Goal: Transaction & Acquisition: Purchase product/service

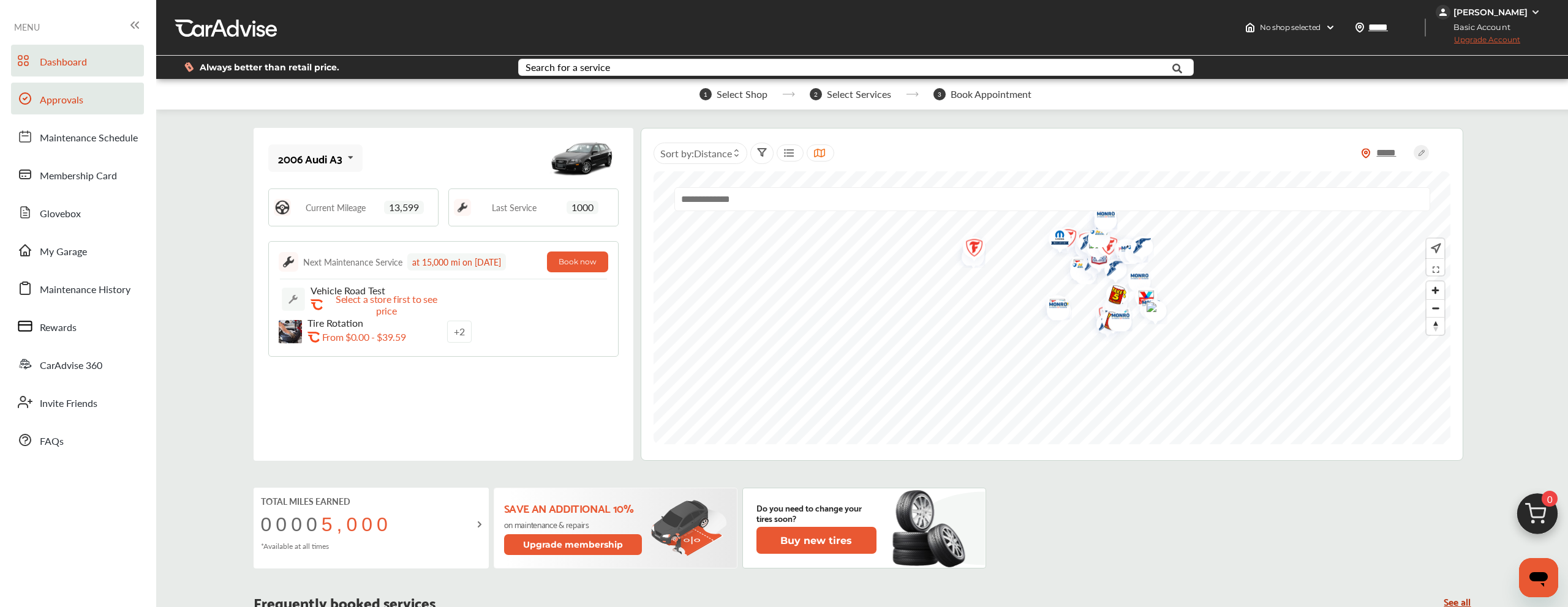
click at [120, 107] on link "Approvals" at bounding box center [77, 98] width 133 height 32
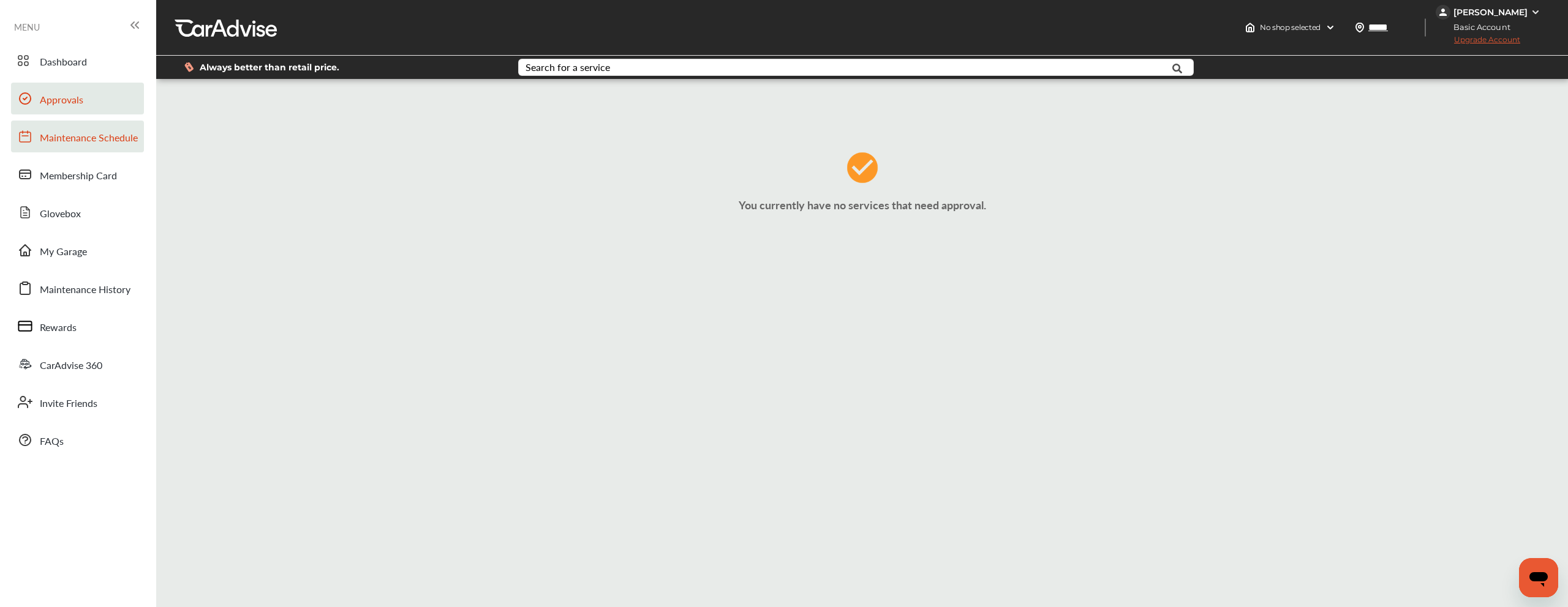
click at [120, 136] on span "Maintenance Schedule" at bounding box center [89, 139] width 98 height 16
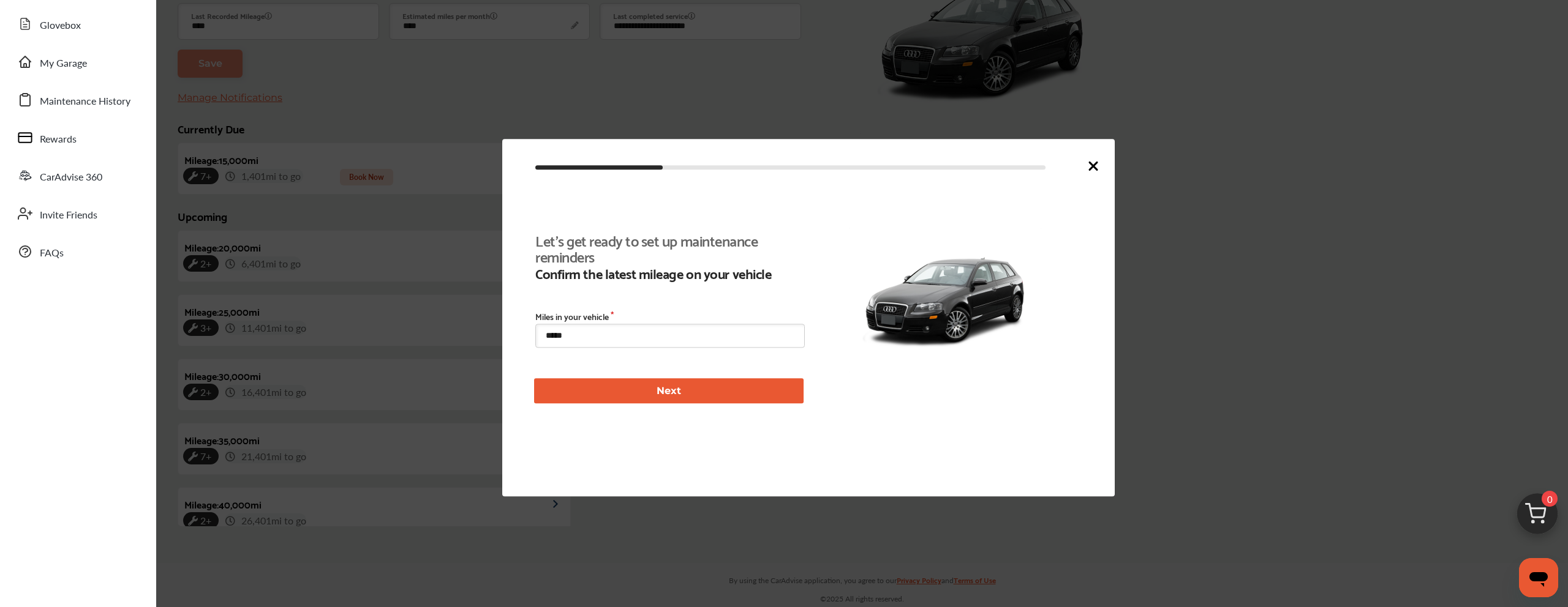
scroll to position [200, 0]
click at [1094, 164] on icon at bounding box center [1094, 166] width 7 height 7
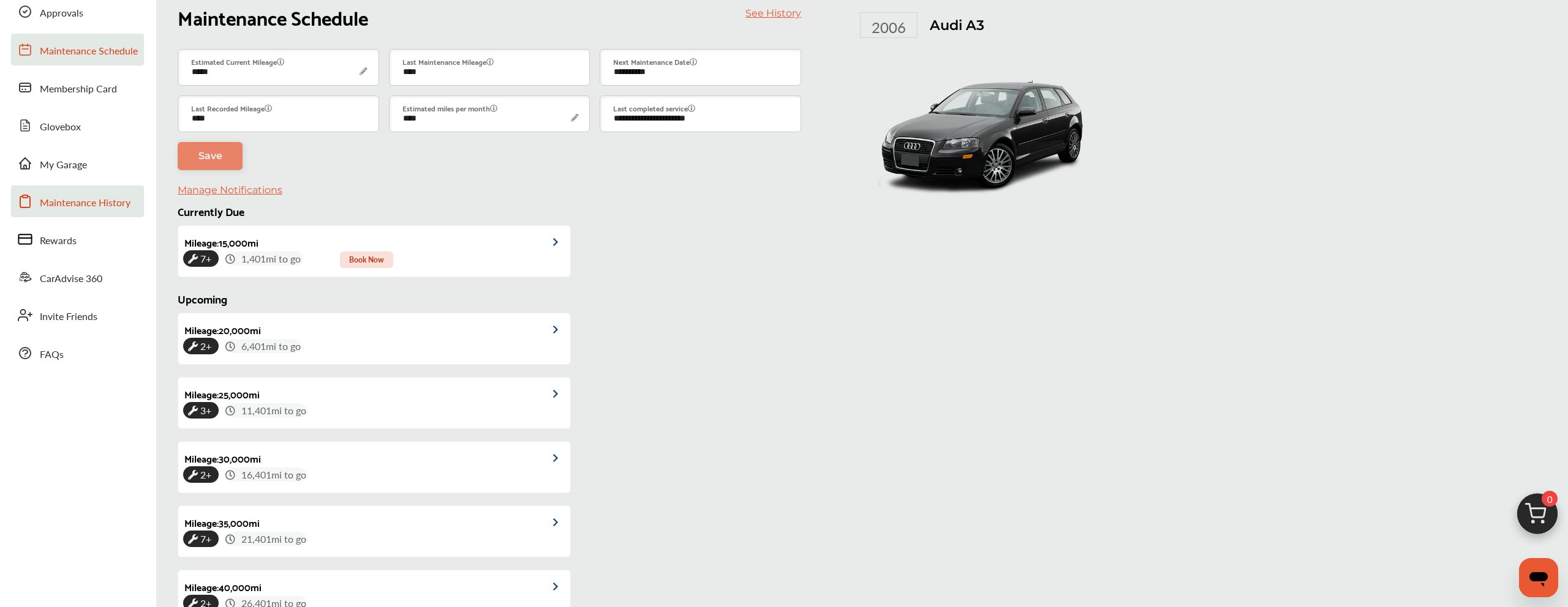
scroll to position [0, 0]
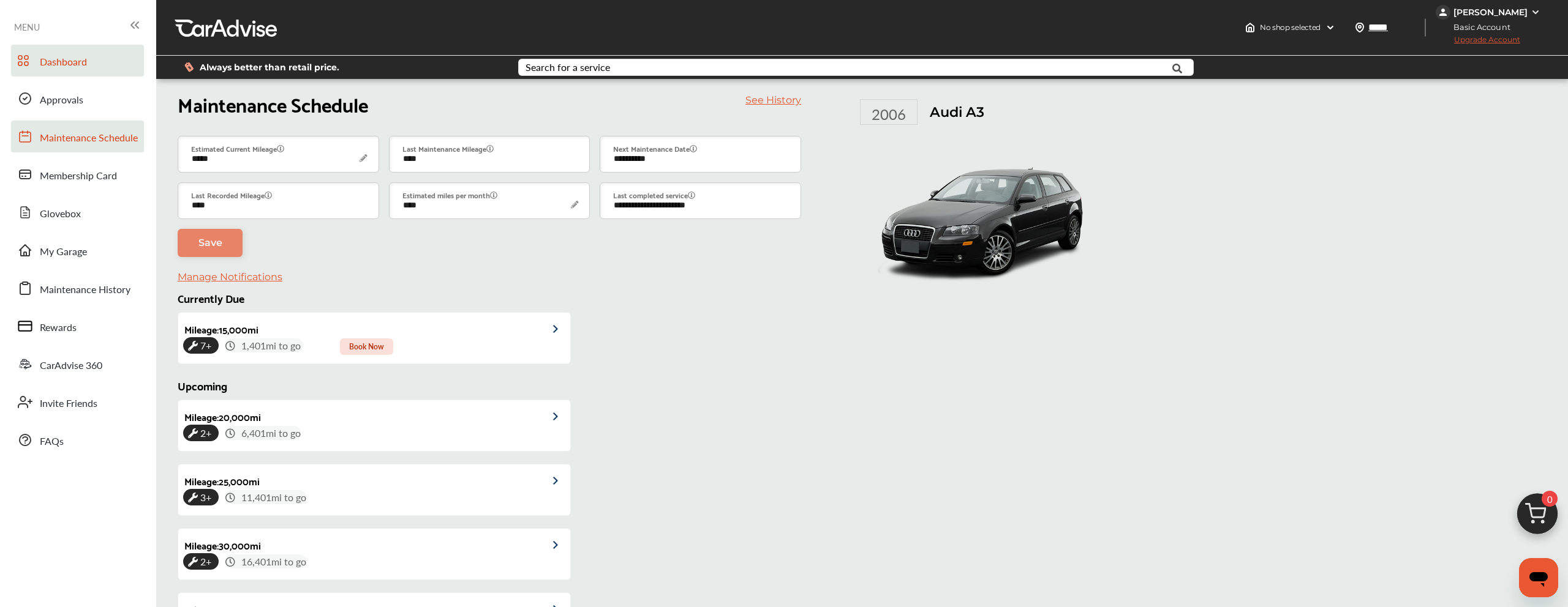
click at [55, 66] on span "Dashboard" at bounding box center [64, 63] width 47 height 16
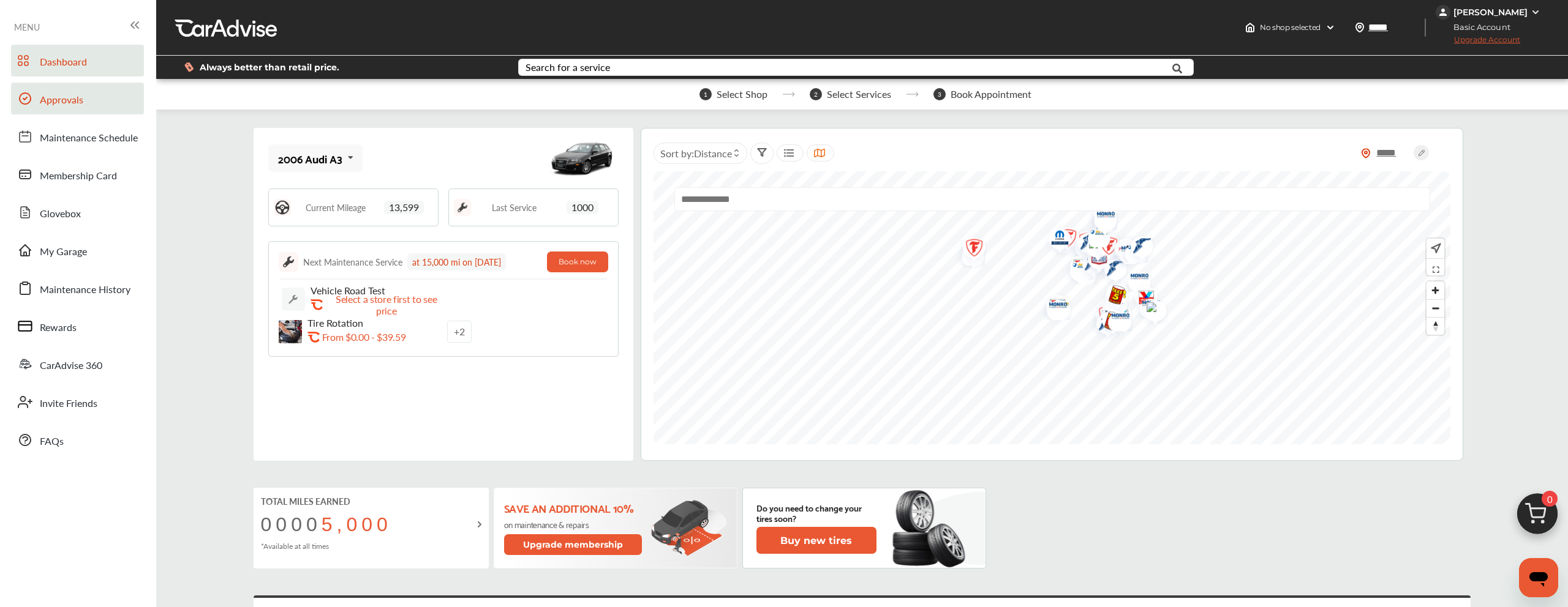
click at [104, 105] on link "Approvals" at bounding box center [77, 98] width 133 height 32
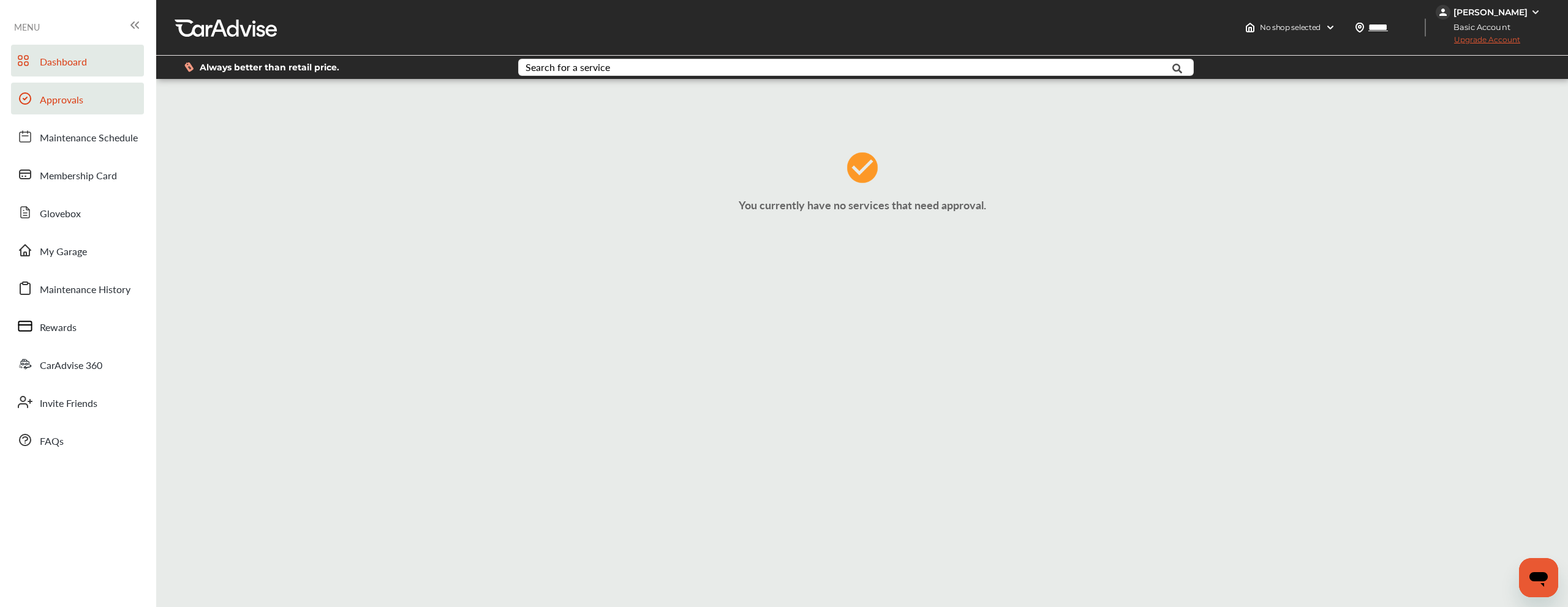
click at [104, 69] on link "Dashboard" at bounding box center [77, 61] width 133 height 32
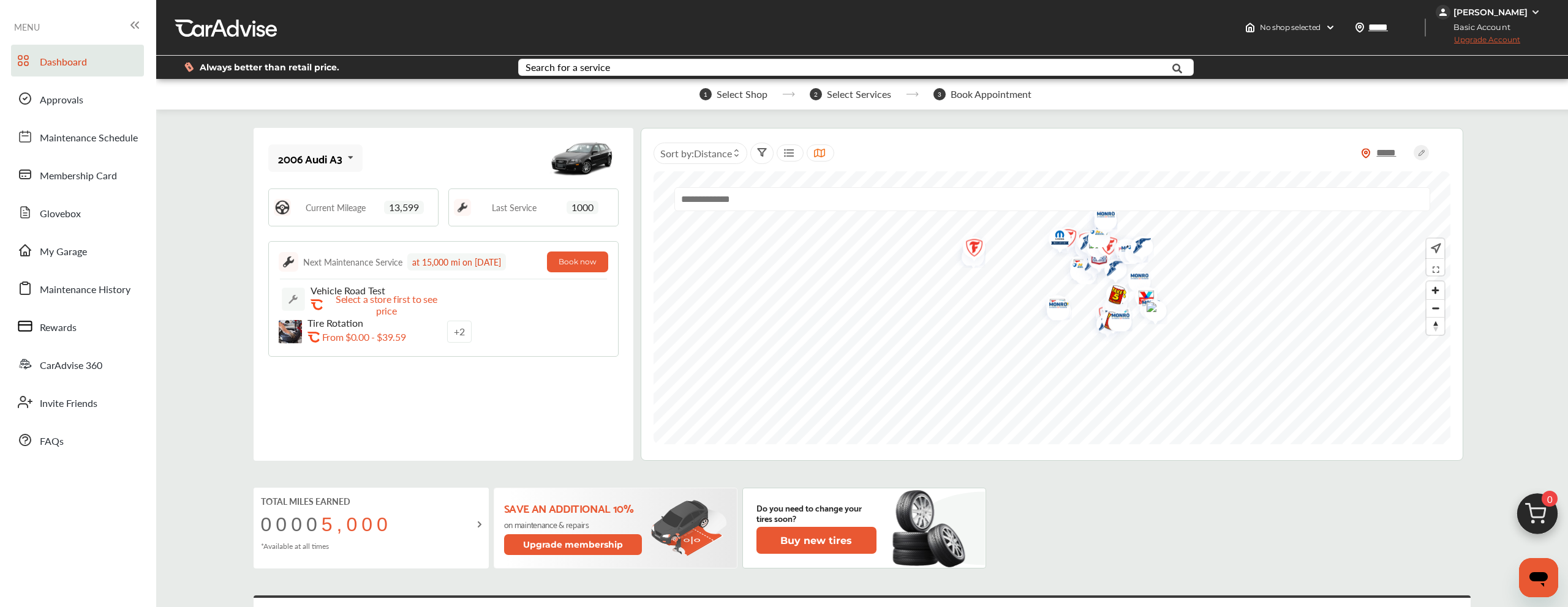
click at [322, 164] on div "2006 Audi A3" at bounding box center [310, 158] width 64 height 12
click at [337, 228] on div "2010 Honda Accord" at bounding box center [314, 226] width 70 height 25
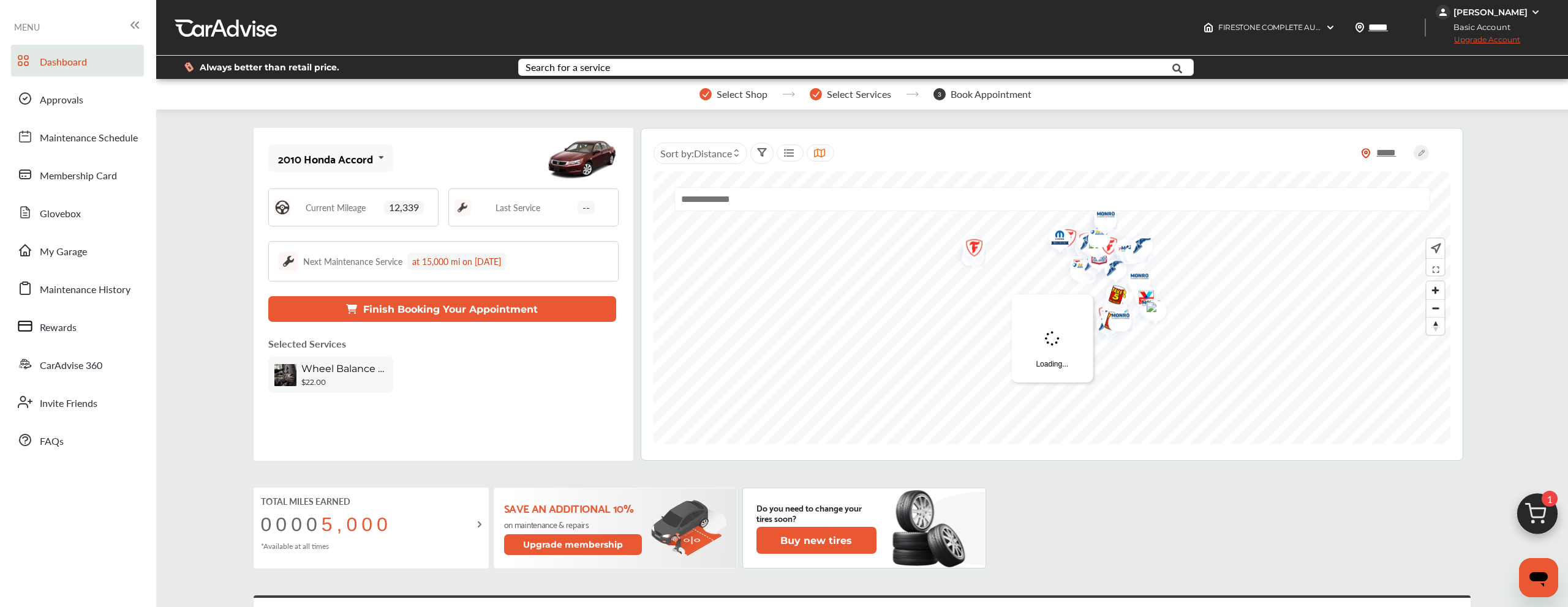
click at [1548, 521] on img at bounding box center [1537, 517] width 59 height 59
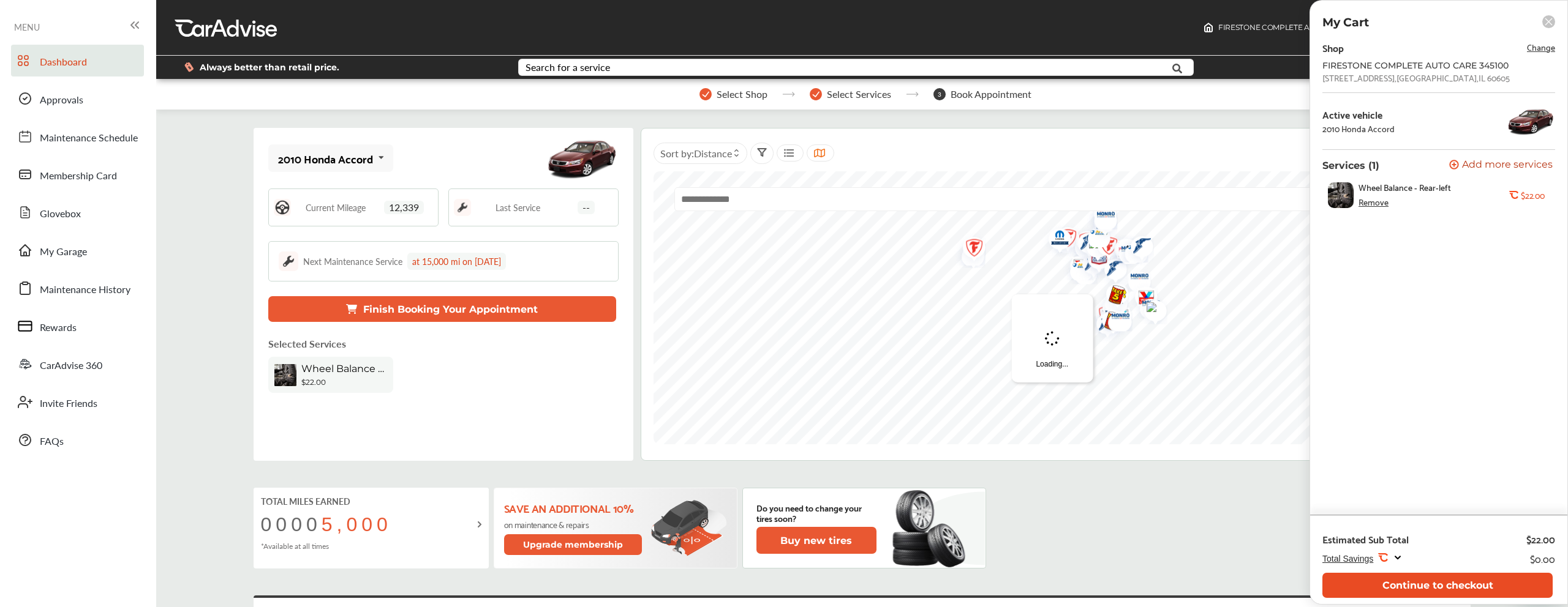
click at [1456, 580] on button "Continue to checkout" at bounding box center [1437, 585] width 230 height 25
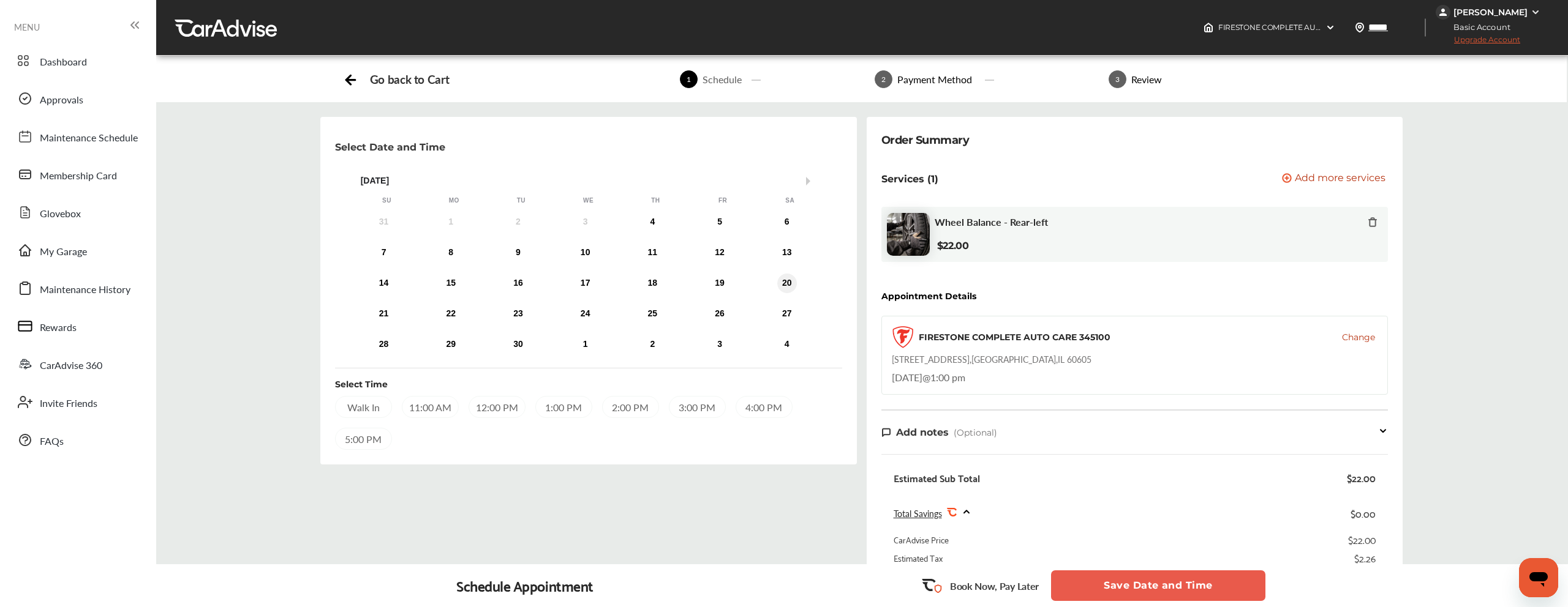
click at [782, 277] on div "20" at bounding box center [787, 283] width 20 height 20
click at [1361, 339] on span "Change" at bounding box center [1358, 337] width 33 height 12
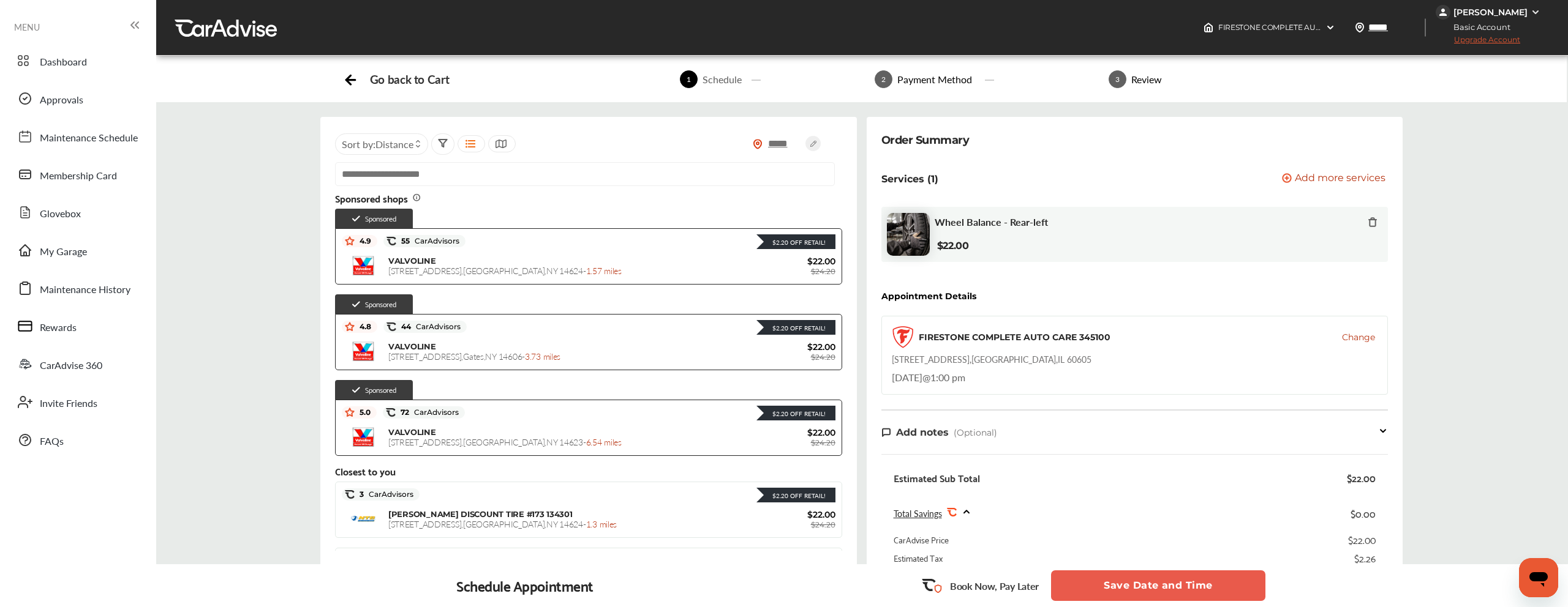
click at [1349, 177] on span "Add more services" at bounding box center [1340, 179] width 91 height 12
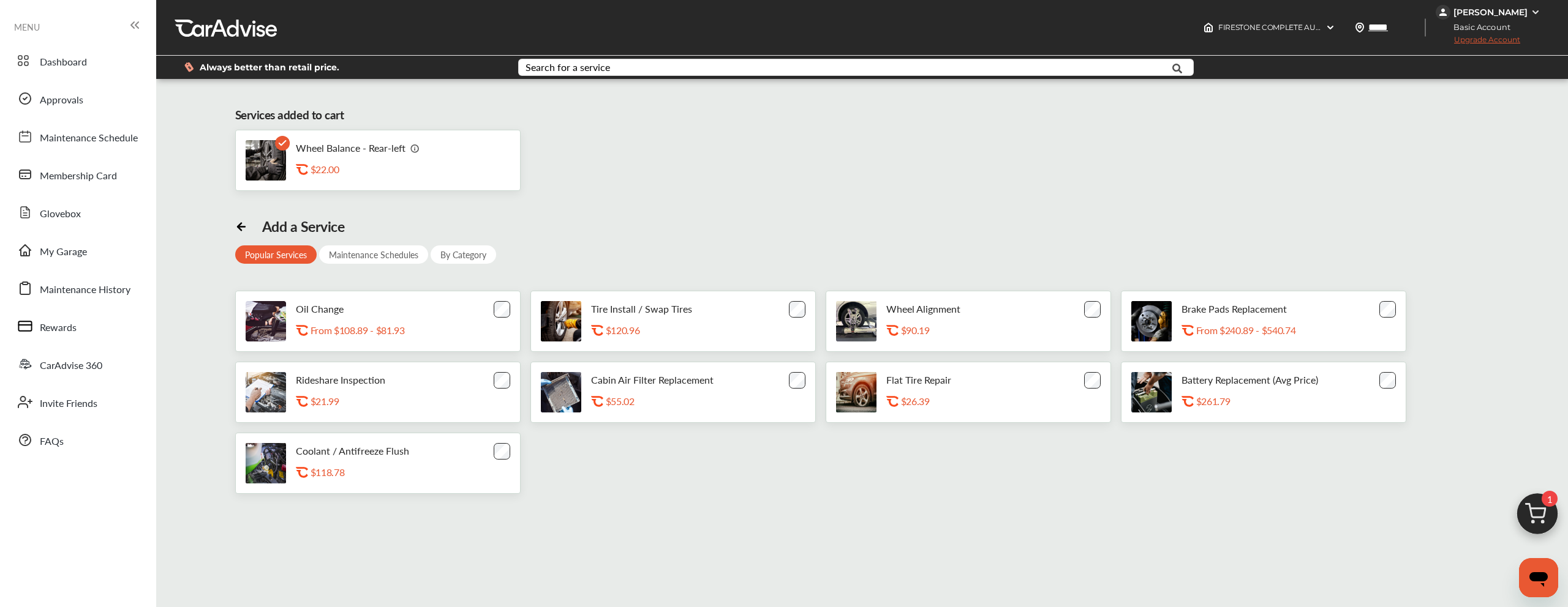
click at [493, 325] on div "Oil Change .st0{fill:#FA4A1C;} From $108.89 - $81.93" at bounding box center [377, 322] width 285 height 61
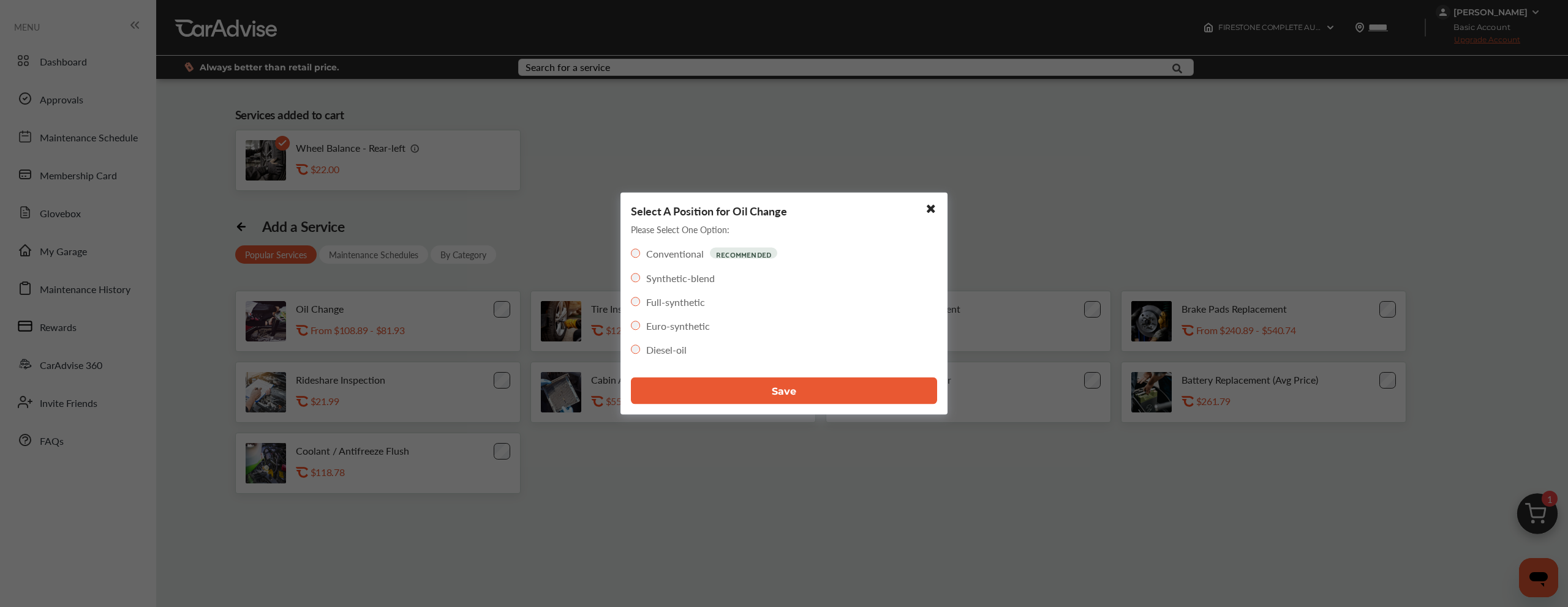
click at [848, 392] on button "Save" at bounding box center [784, 391] width 307 height 27
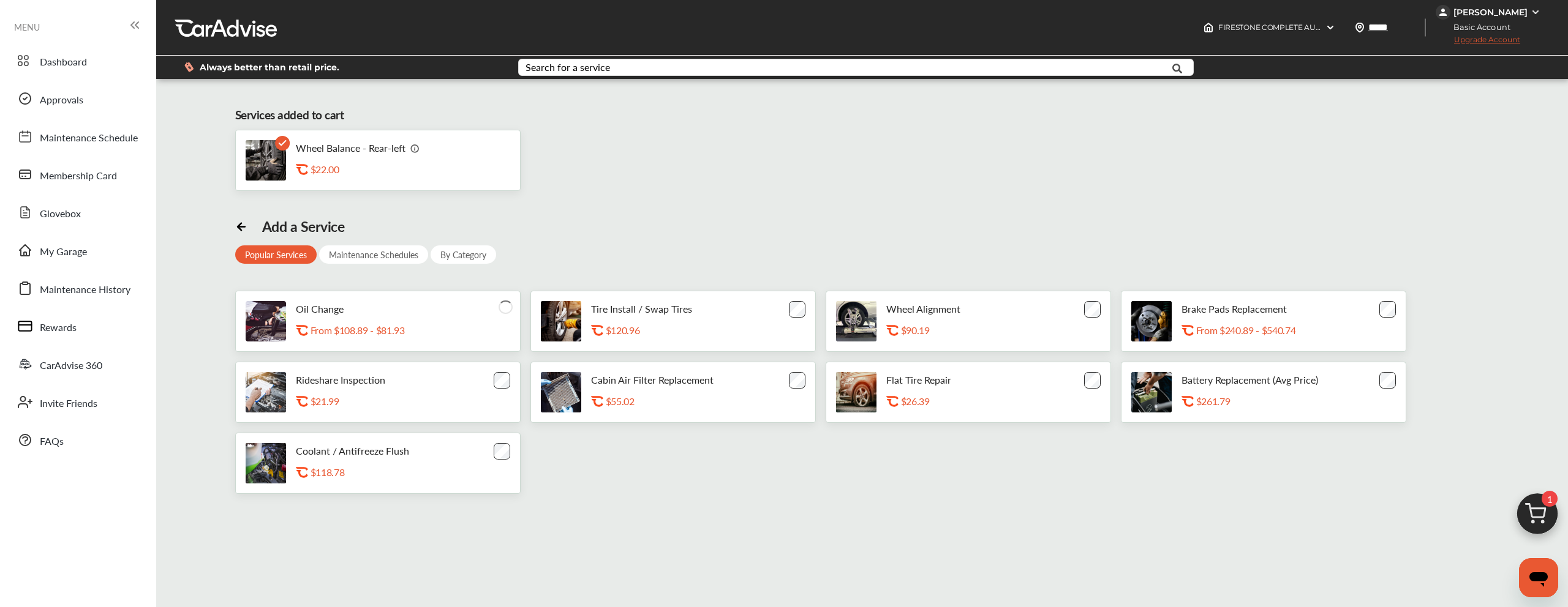
click at [1551, 519] on img at bounding box center [1537, 517] width 59 height 59
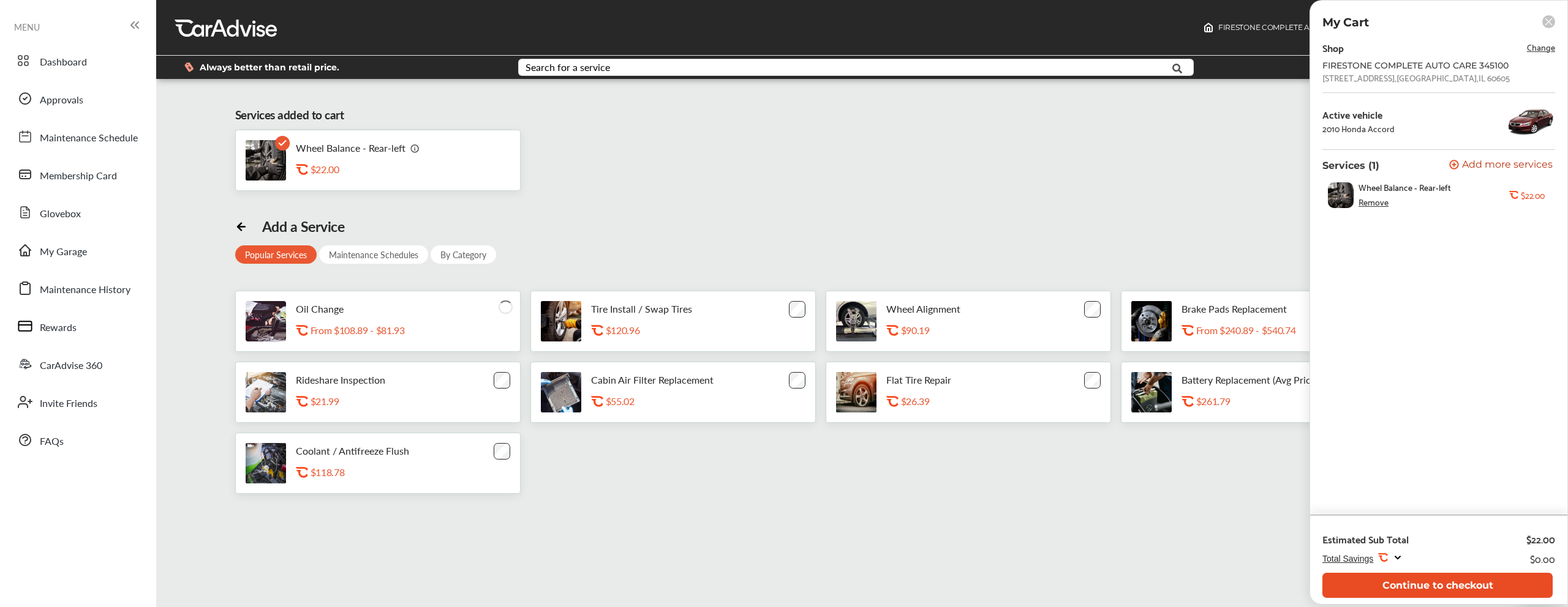
click at [1443, 584] on button "Continue to checkout" at bounding box center [1437, 585] width 230 height 25
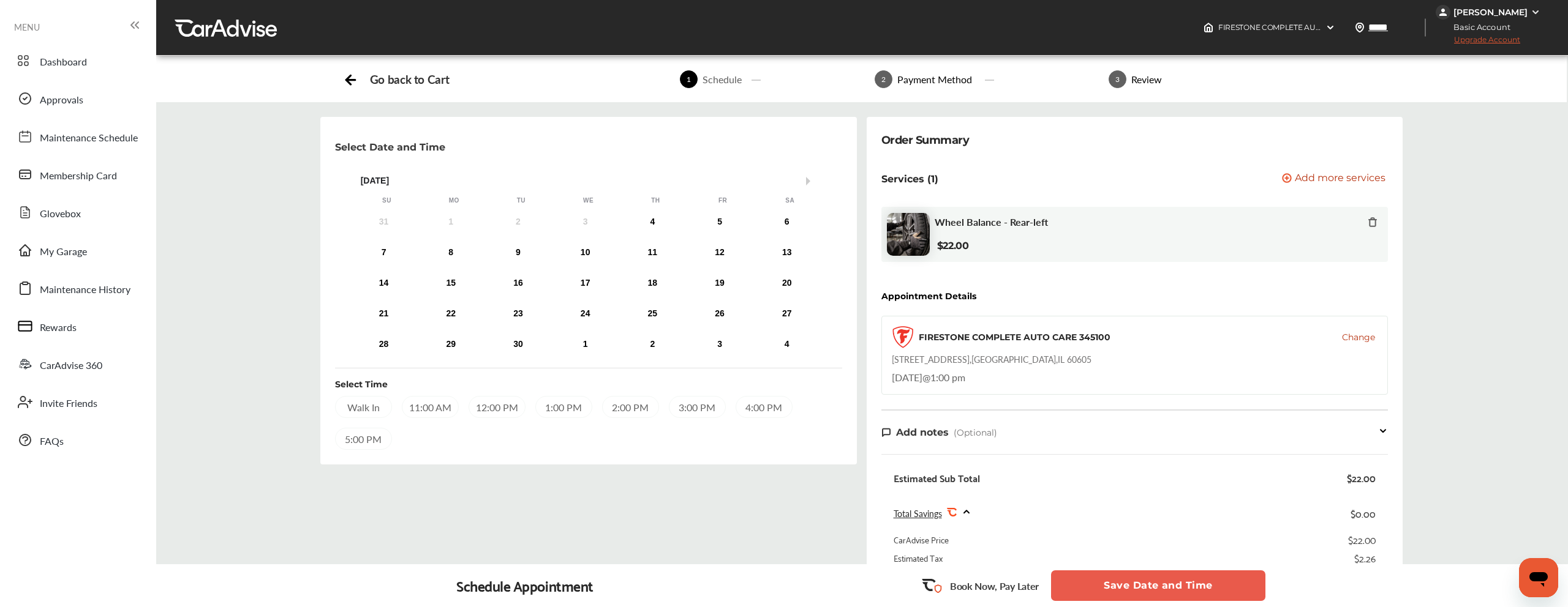
click at [1318, 181] on span "Add more services" at bounding box center [1340, 179] width 91 height 12
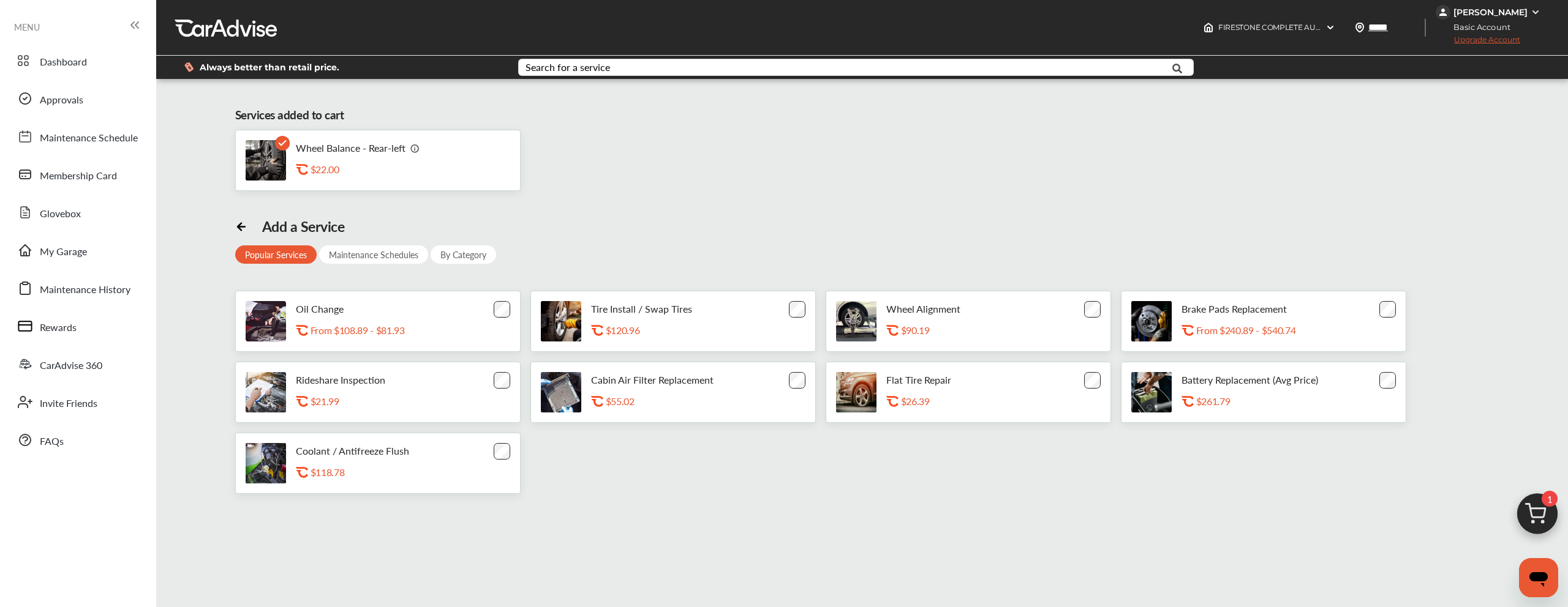
click at [483, 336] on div "Oil Change .st0{fill:#FA4A1C;} From $108.89 - $81.93" at bounding box center [377, 322] width 285 height 61
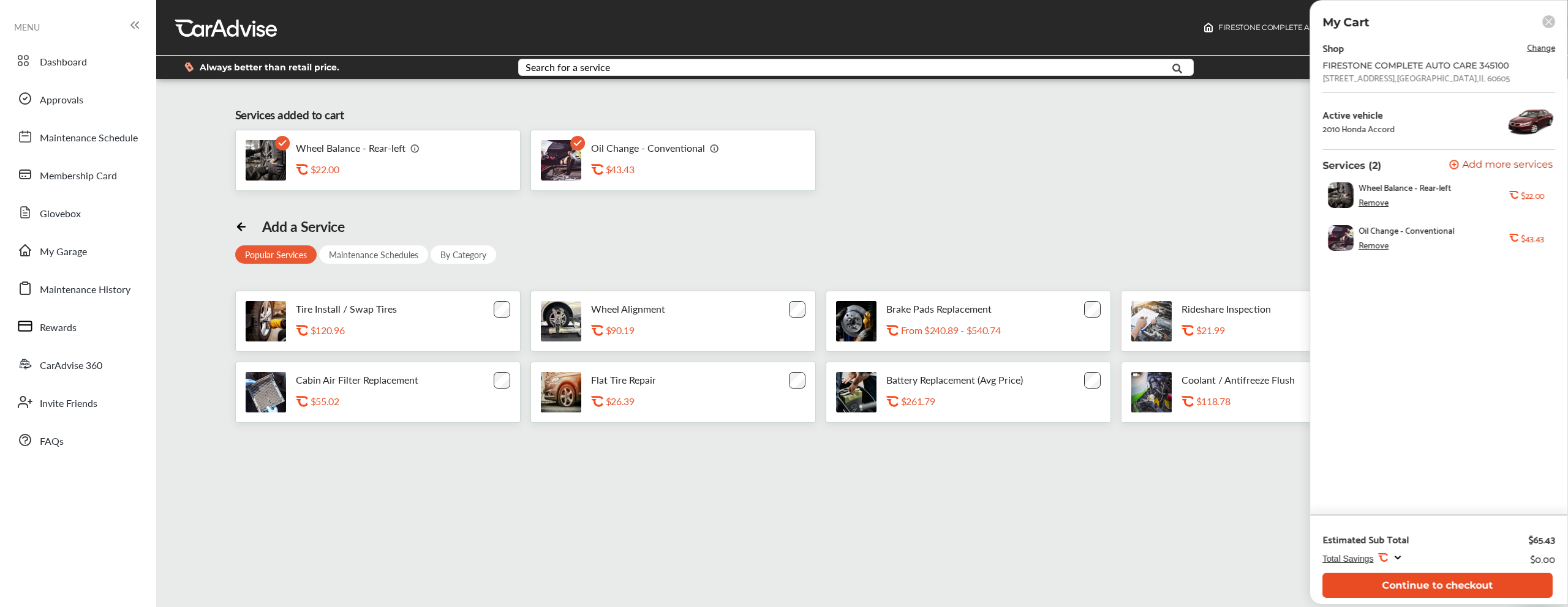
click at [1373, 573] on button "Continue to checkout" at bounding box center [1437, 585] width 230 height 25
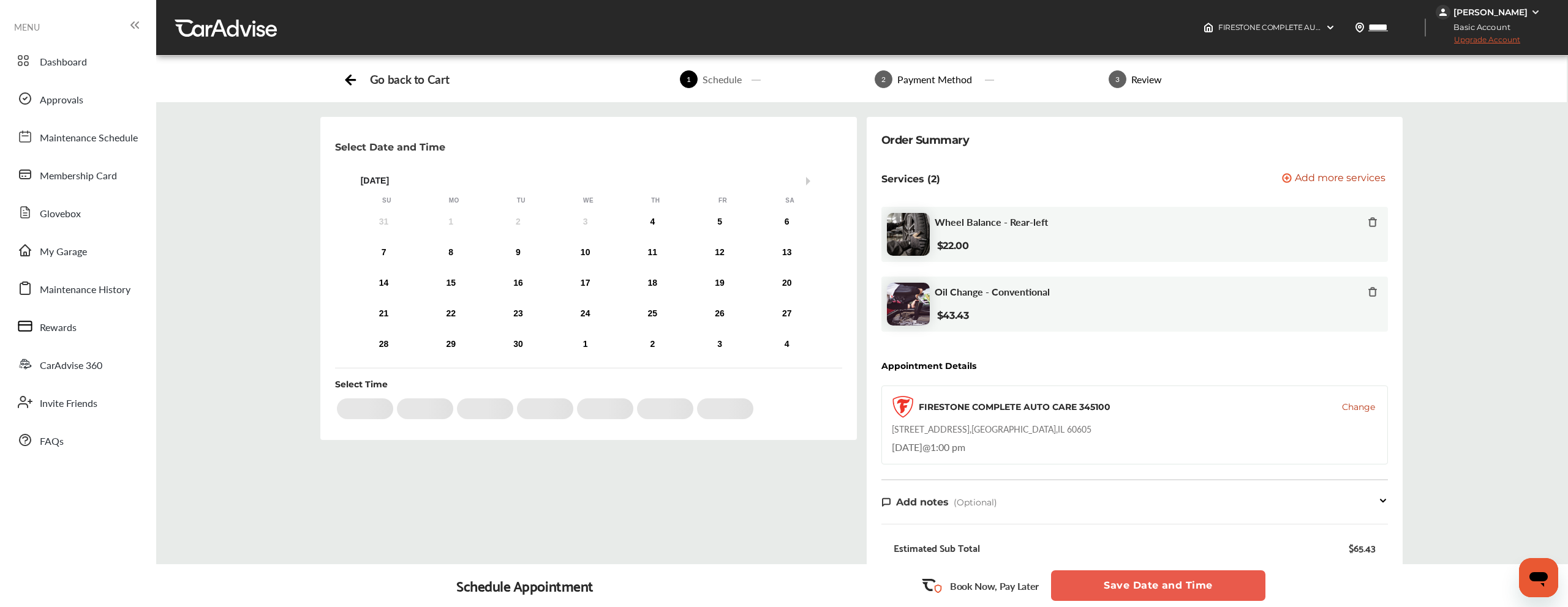
scroll to position [112, 0]
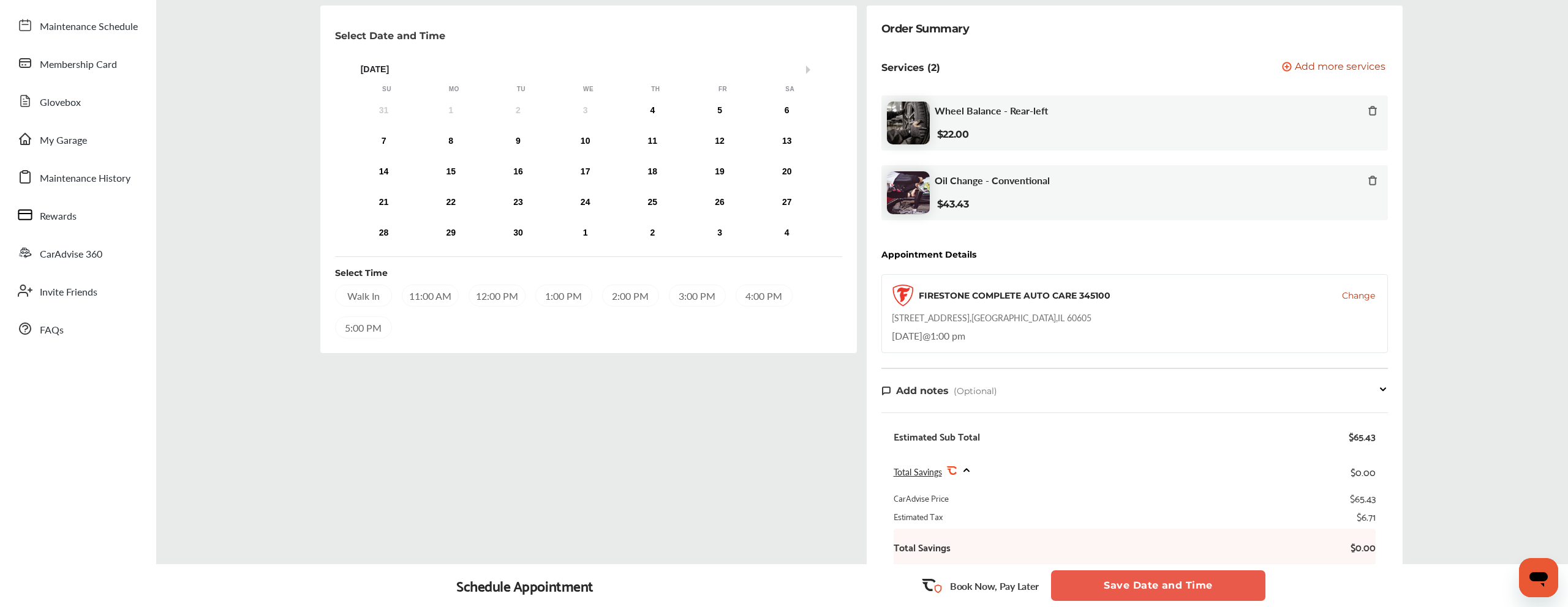
click at [1132, 575] on button "Save Date and Time" at bounding box center [1158, 586] width 215 height 31
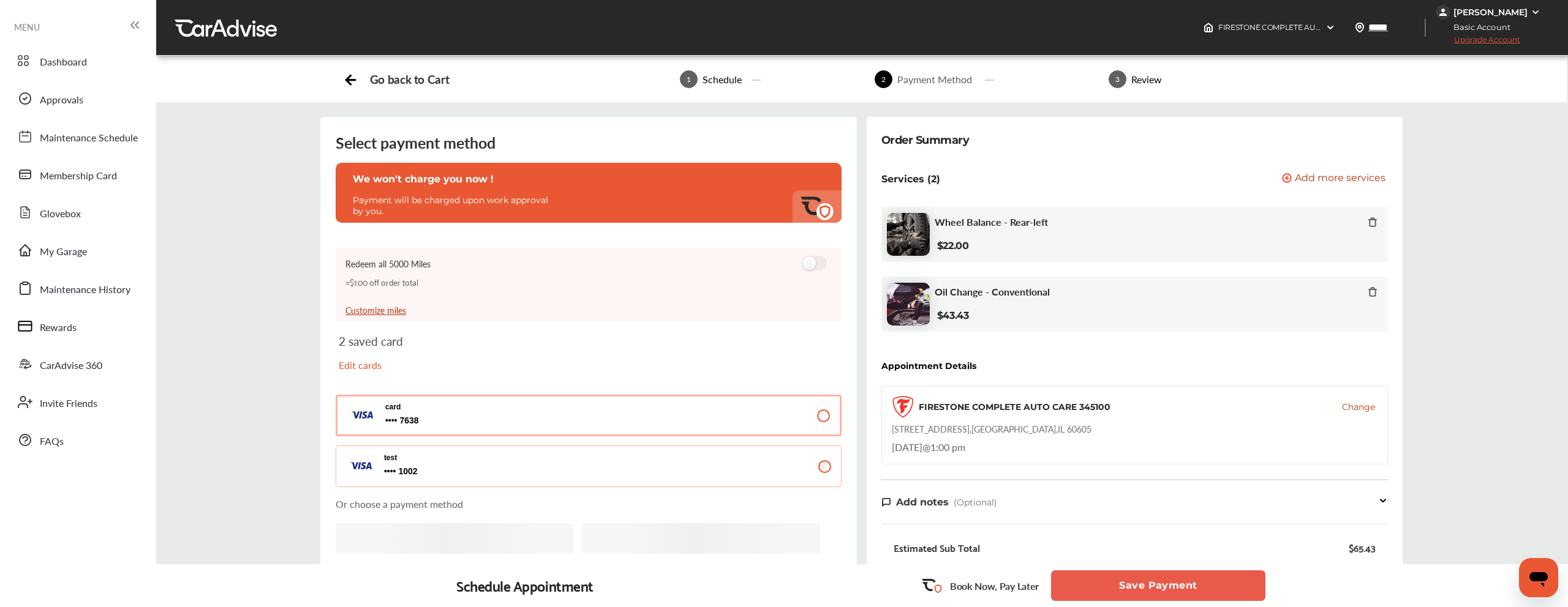
click at [1367, 408] on span "Change" at bounding box center [1358, 407] width 33 height 12
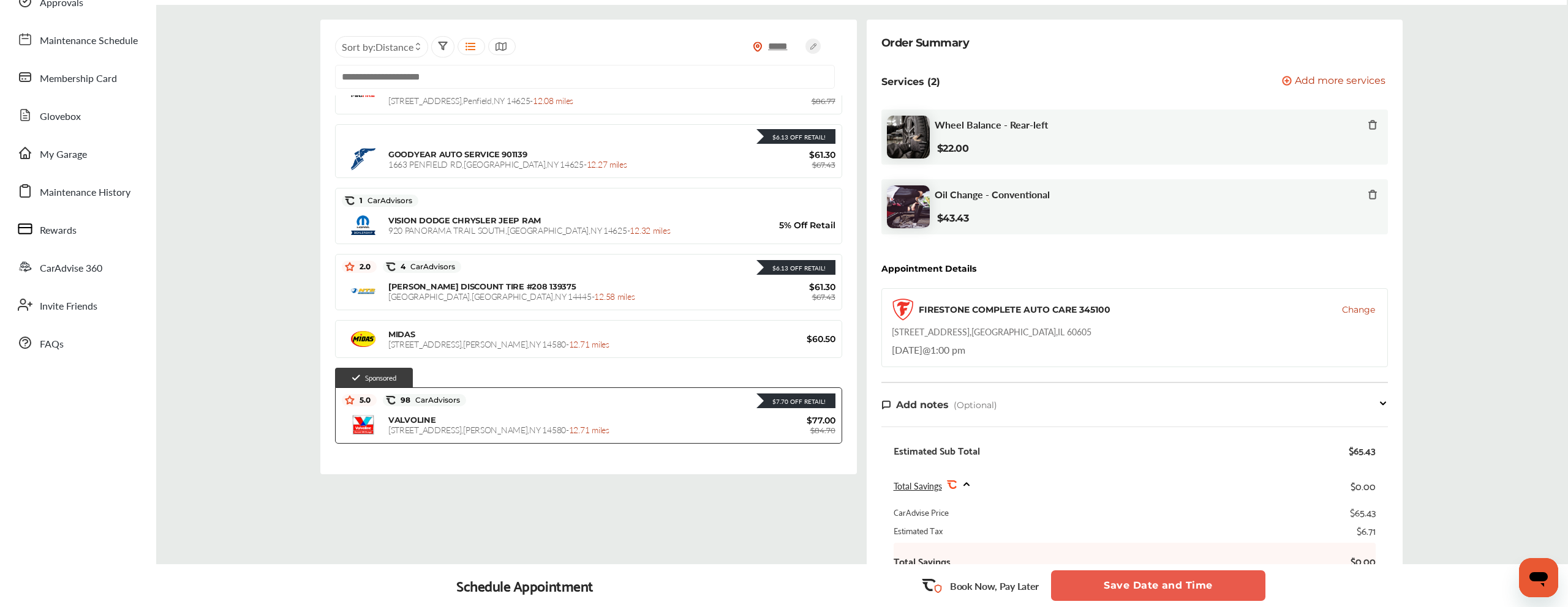
scroll to position [115, 0]
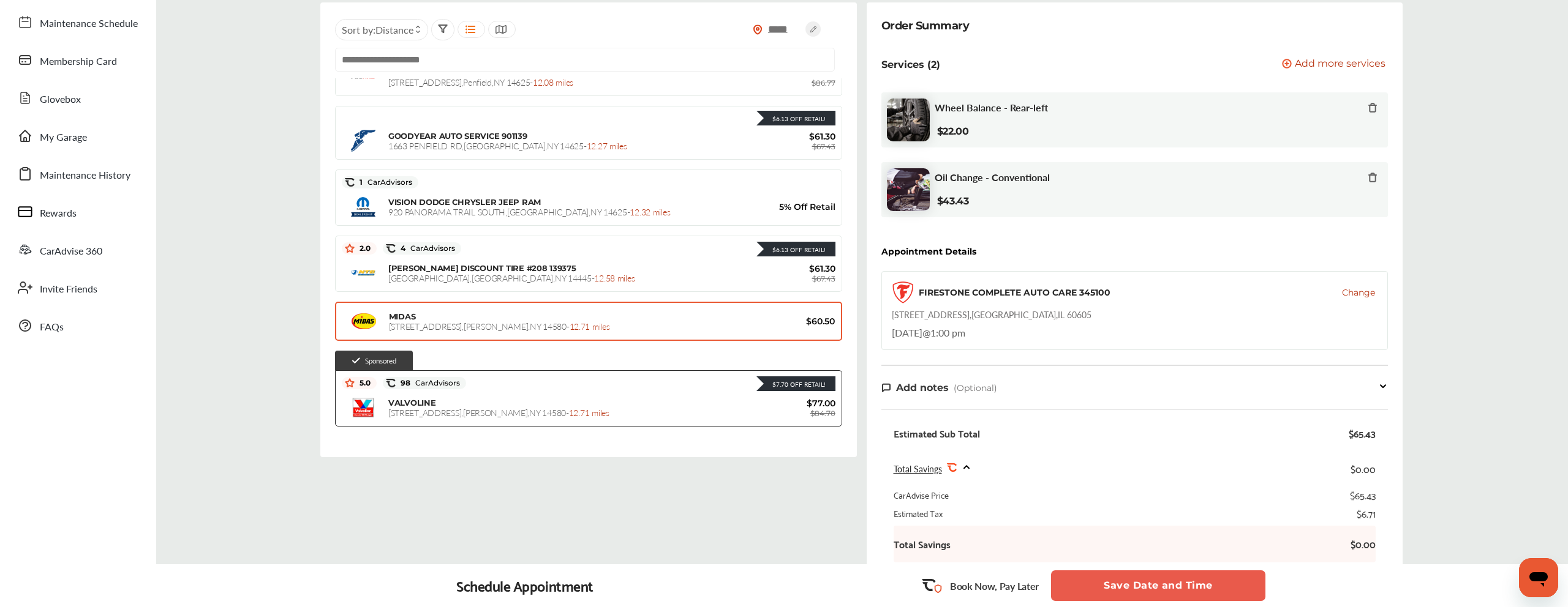
click at [555, 313] on div "MIDAS 1942 Empire Blvd , Webster , NY 14580 - 12.71 miles" at bounding box center [575, 322] width 372 height 20
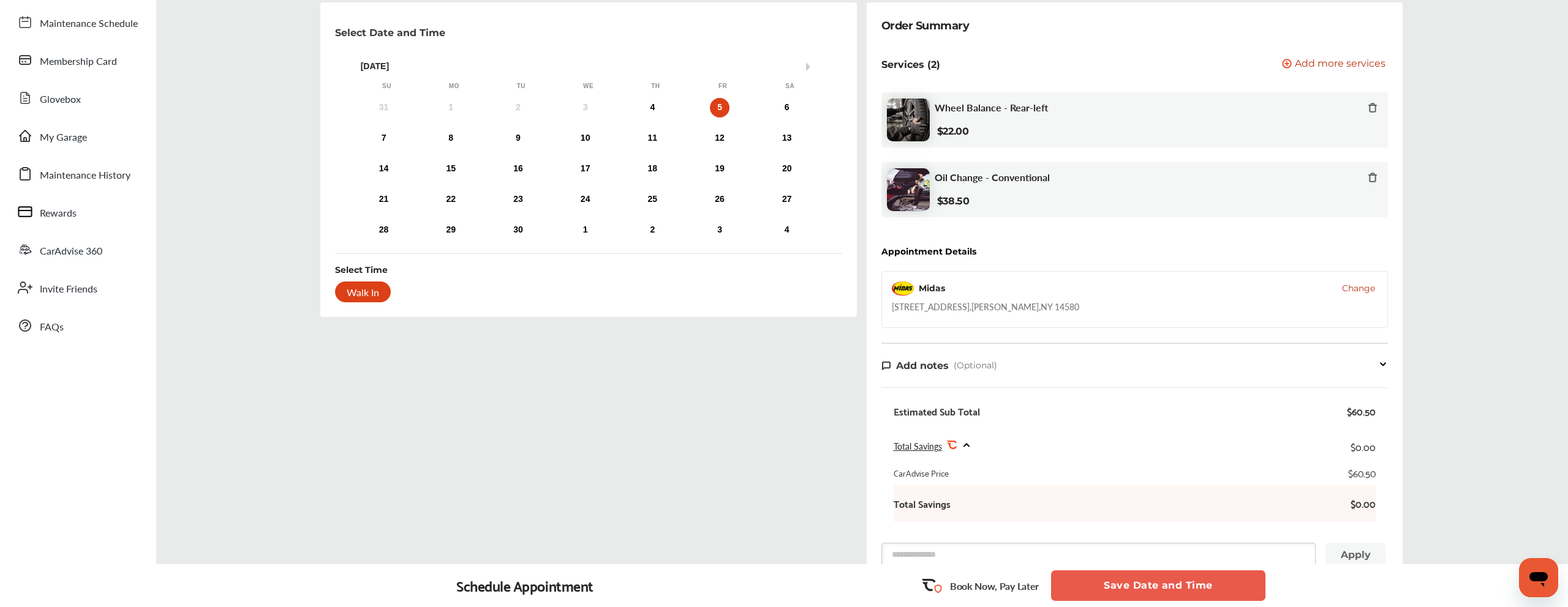
click at [1140, 579] on button "Save Date and Time" at bounding box center [1158, 586] width 215 height 31
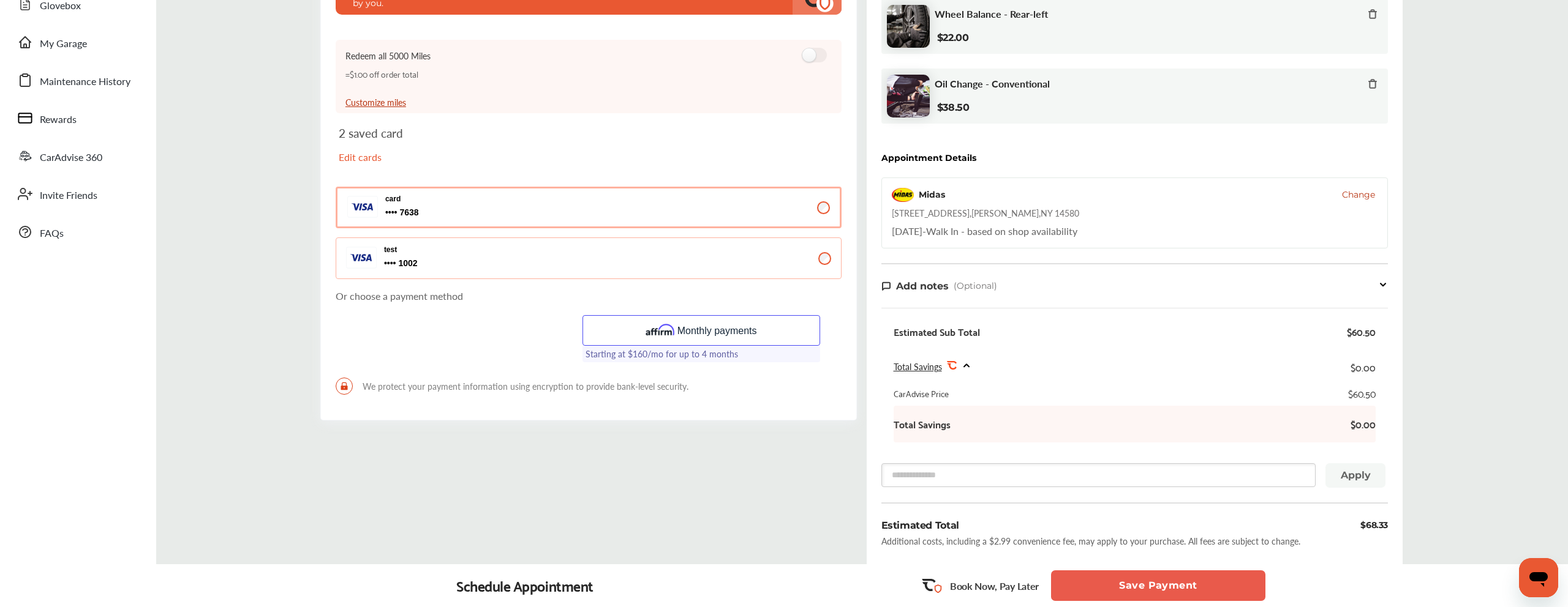
scroll to position [204, 0]
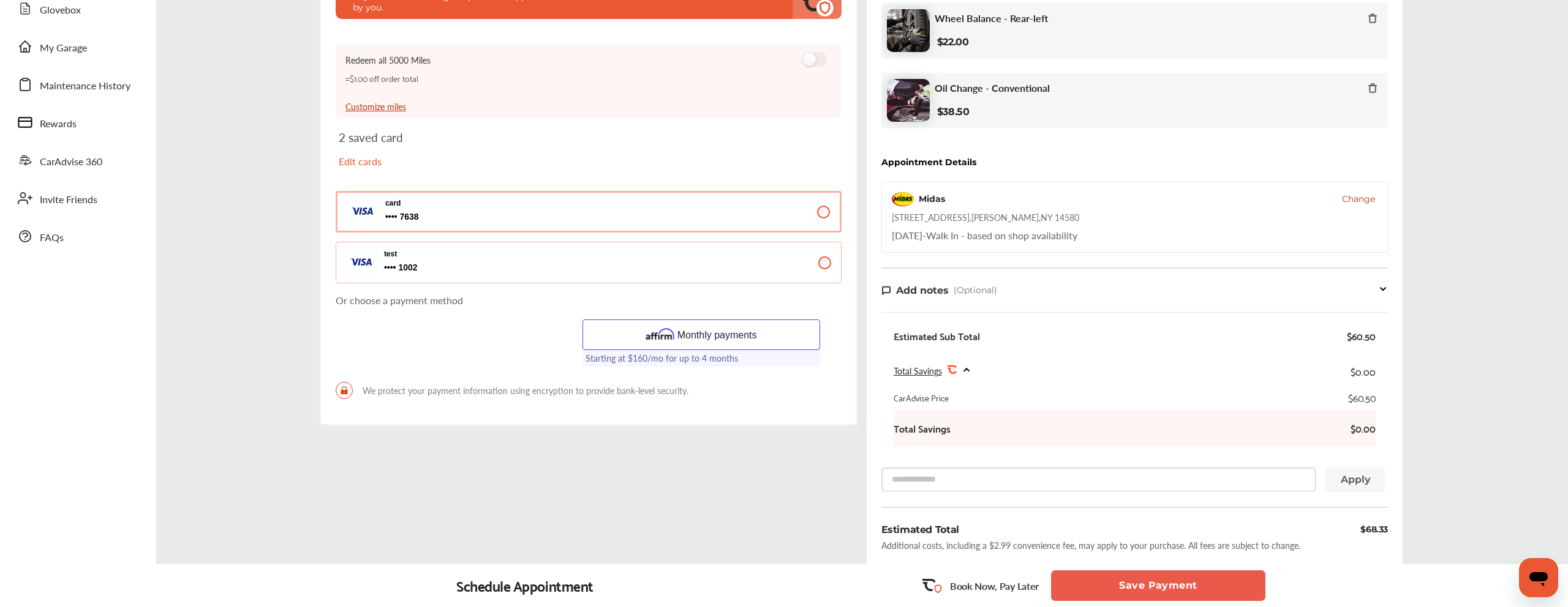
click at [920, 283] on div "Add notes (Optional)" at bounding box center [939, 290] width 116 height 14
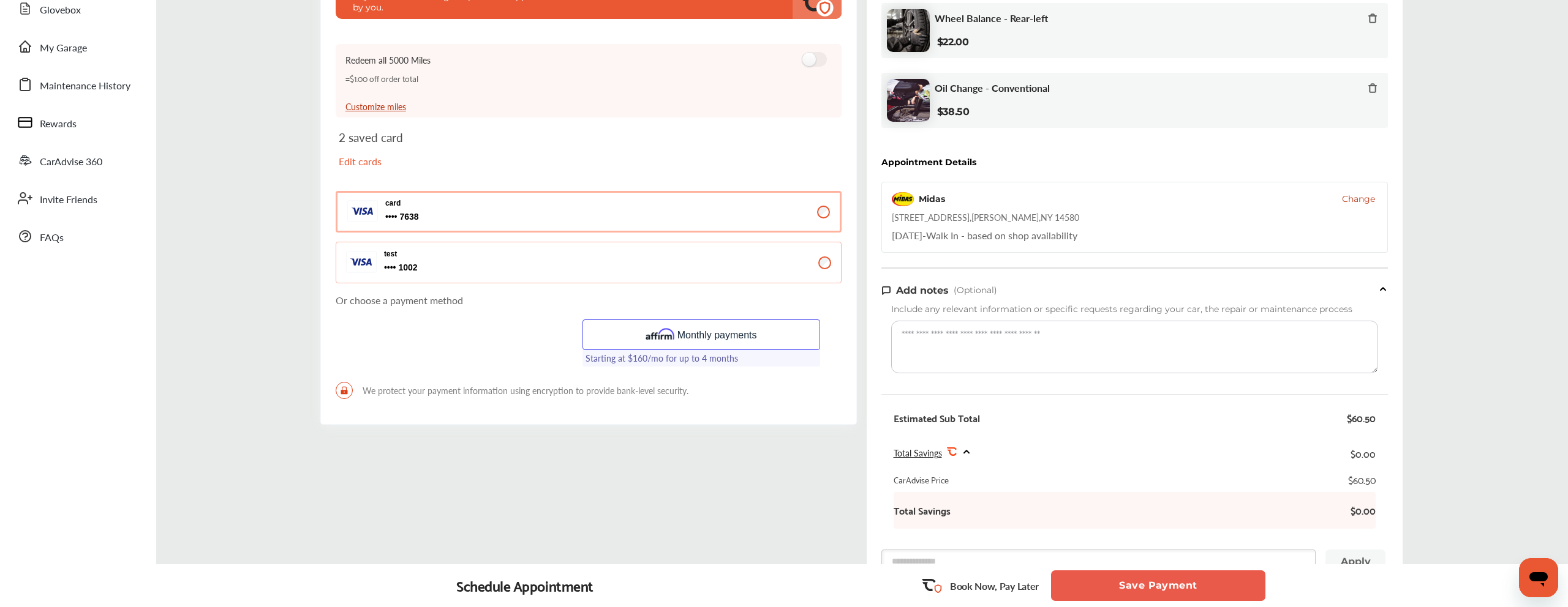
click at [967, 340] on textarea at bounding box center [1135, 347] width 488 height 53
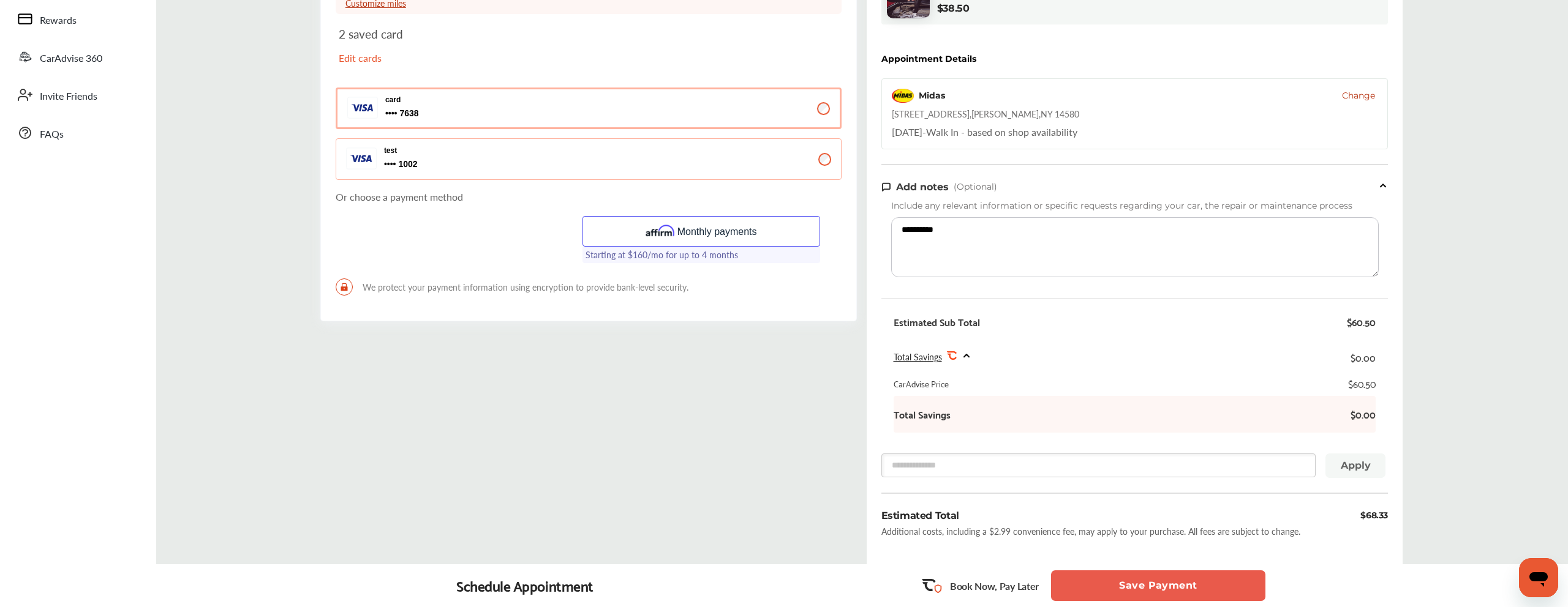
scroll to position [459, 0]
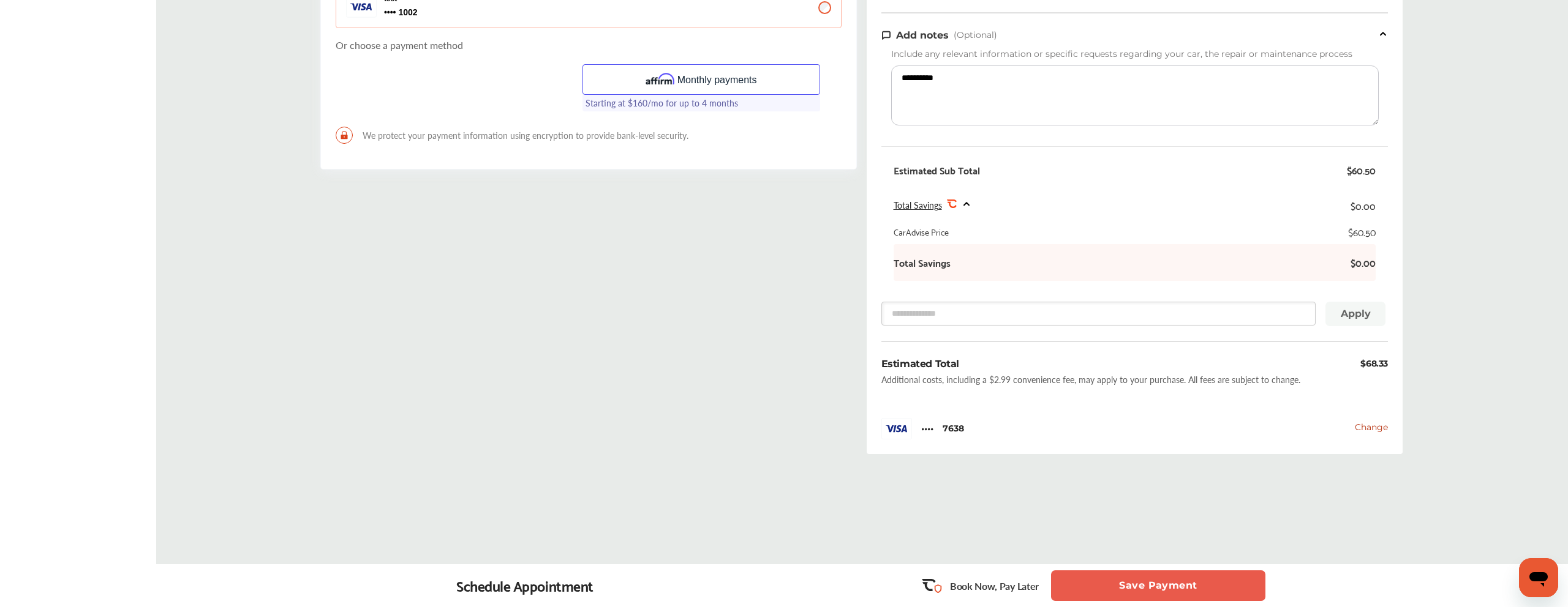
type textarea "**********"
click at [1093, 587] on button "Save Payment" at bounding box center [1158, 586] width 215 height 31
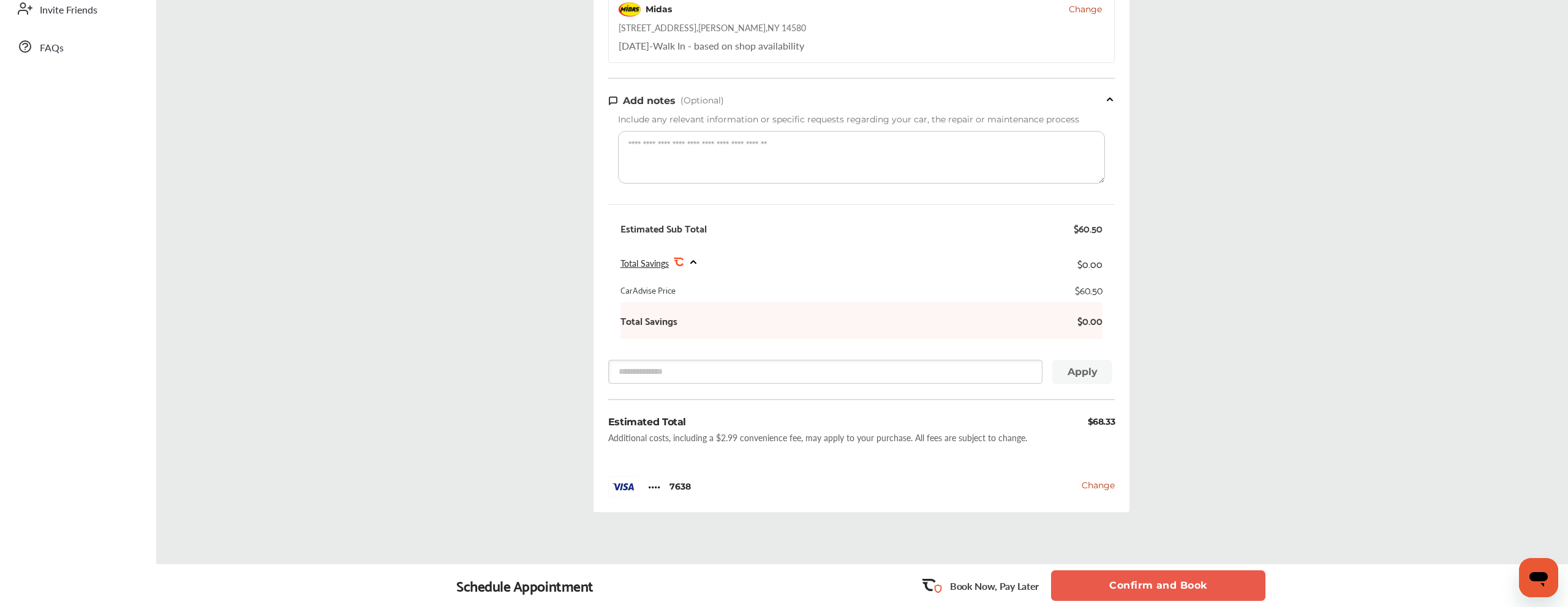
scroll to position [459, 0]
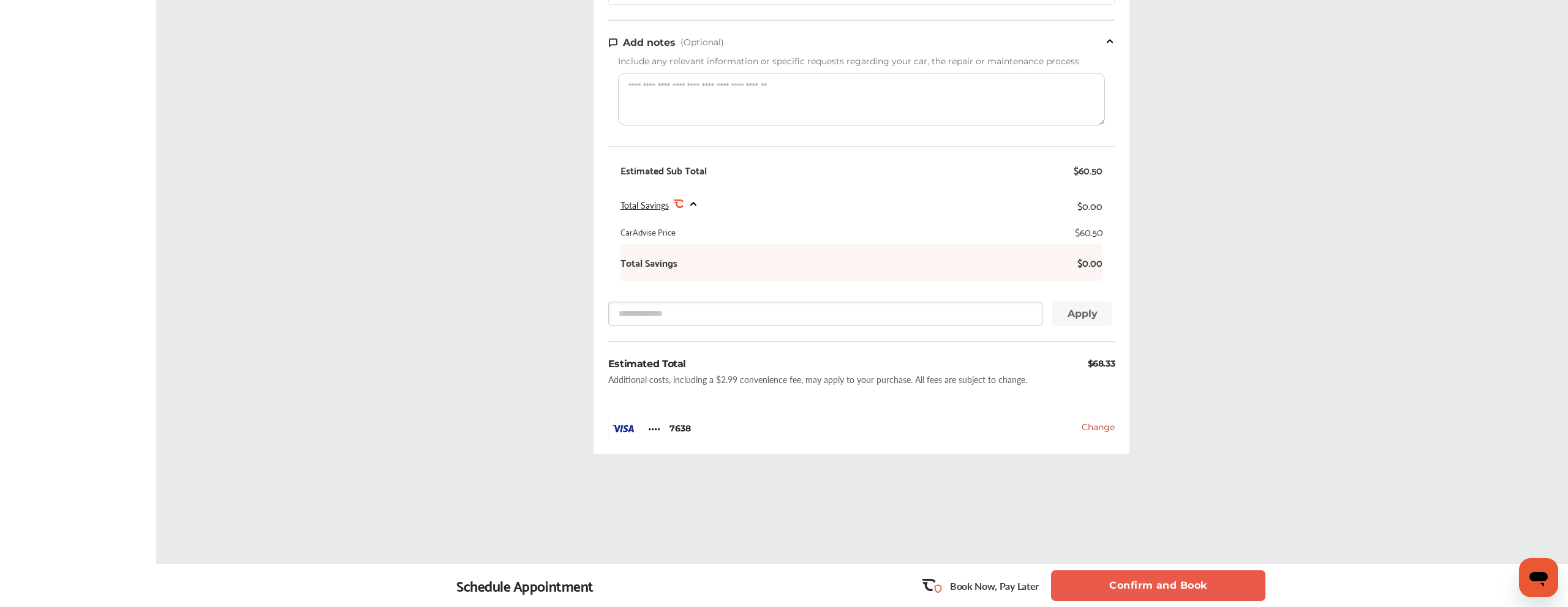
click at [1104, 430] on span "Change" at bounding box center [1098, 427] width 33 height 11
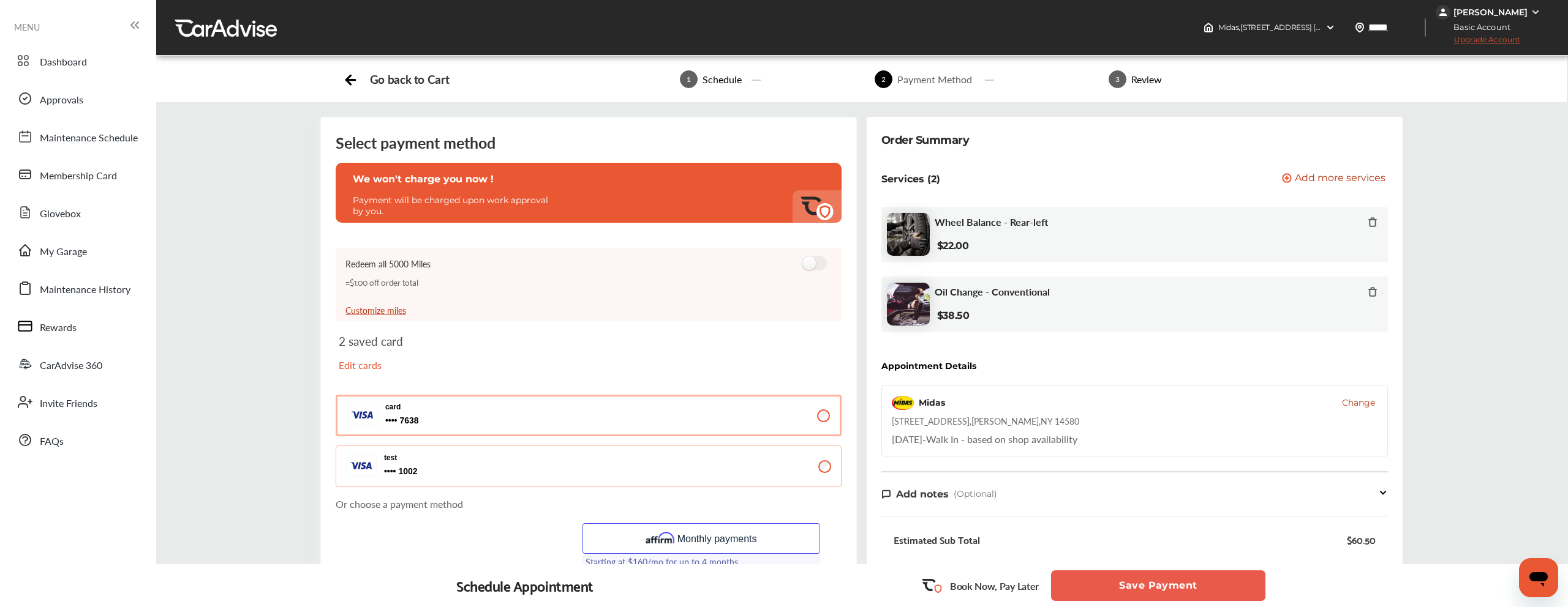
click at [702, 457] on button "test 1002 1002" at bounding box center [588, 466] width 506 height 42
click at [699, 523] on button "Monthly payments" at bounding box center [702, 538] width 238 height 31
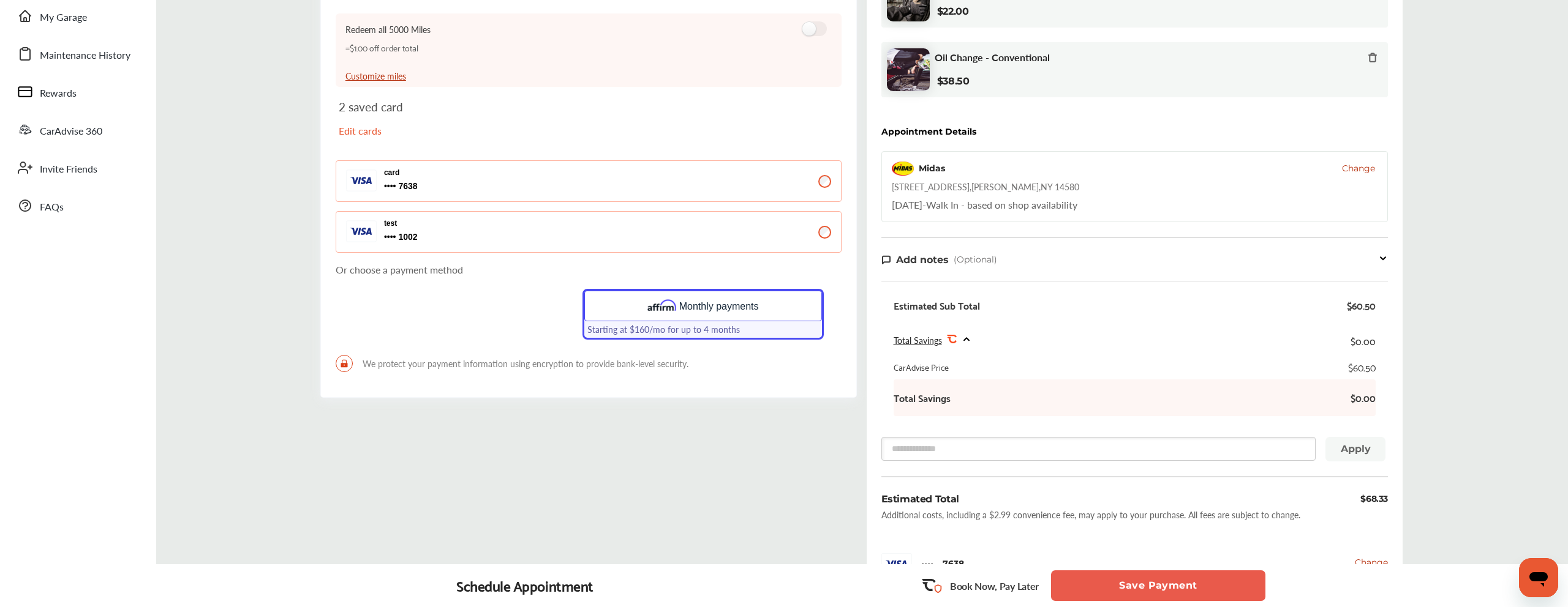
click at [1110, 597] on button "Save Payment" at bounding box center [1158, 586] width 215 height 31
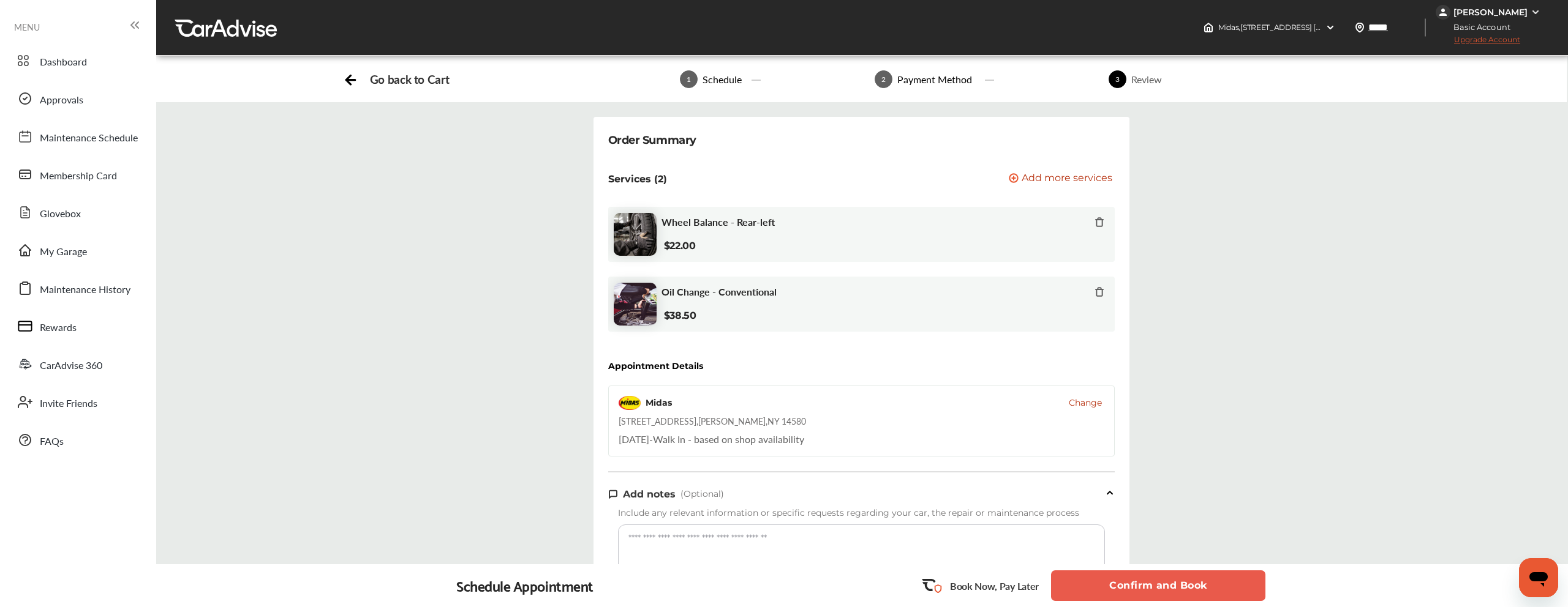
click at [1110, 597] on button "Confirm and Book" at bounding box center [1158, 586] width 215 height 31
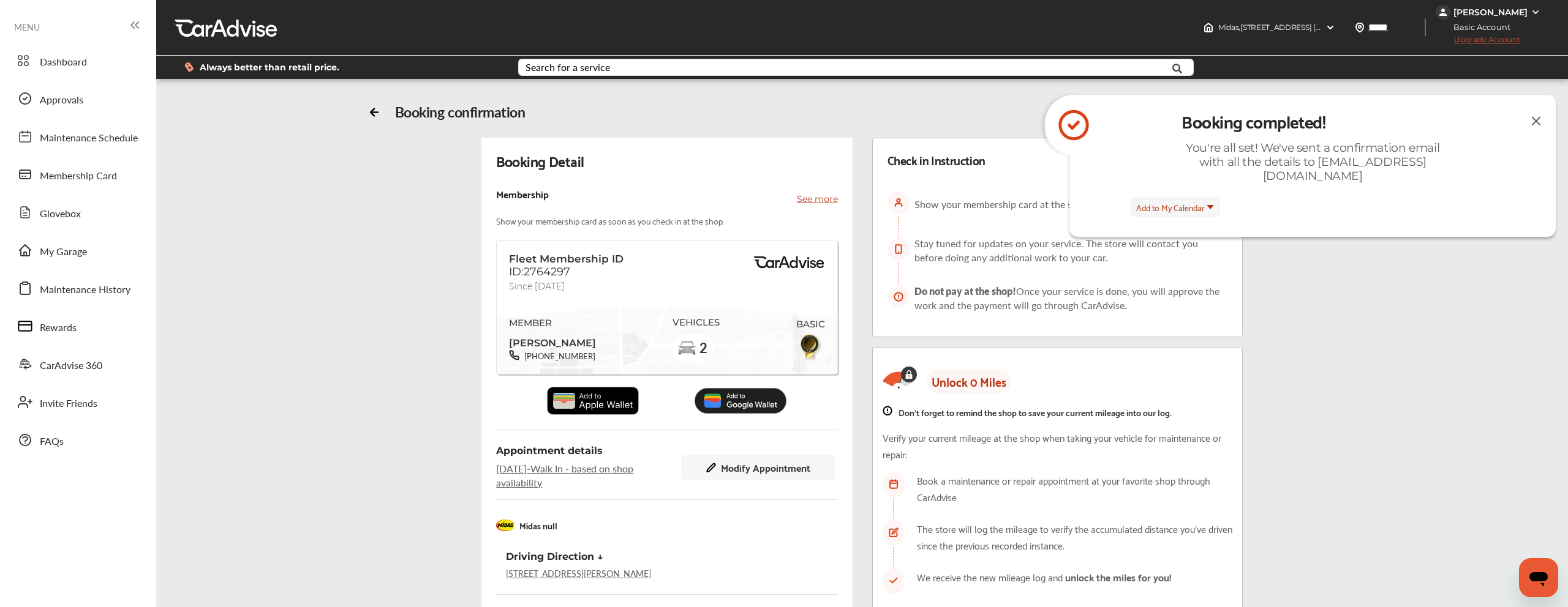
click at [1535, 123] on img at bounding box center [1536, 120] width 15 height 15
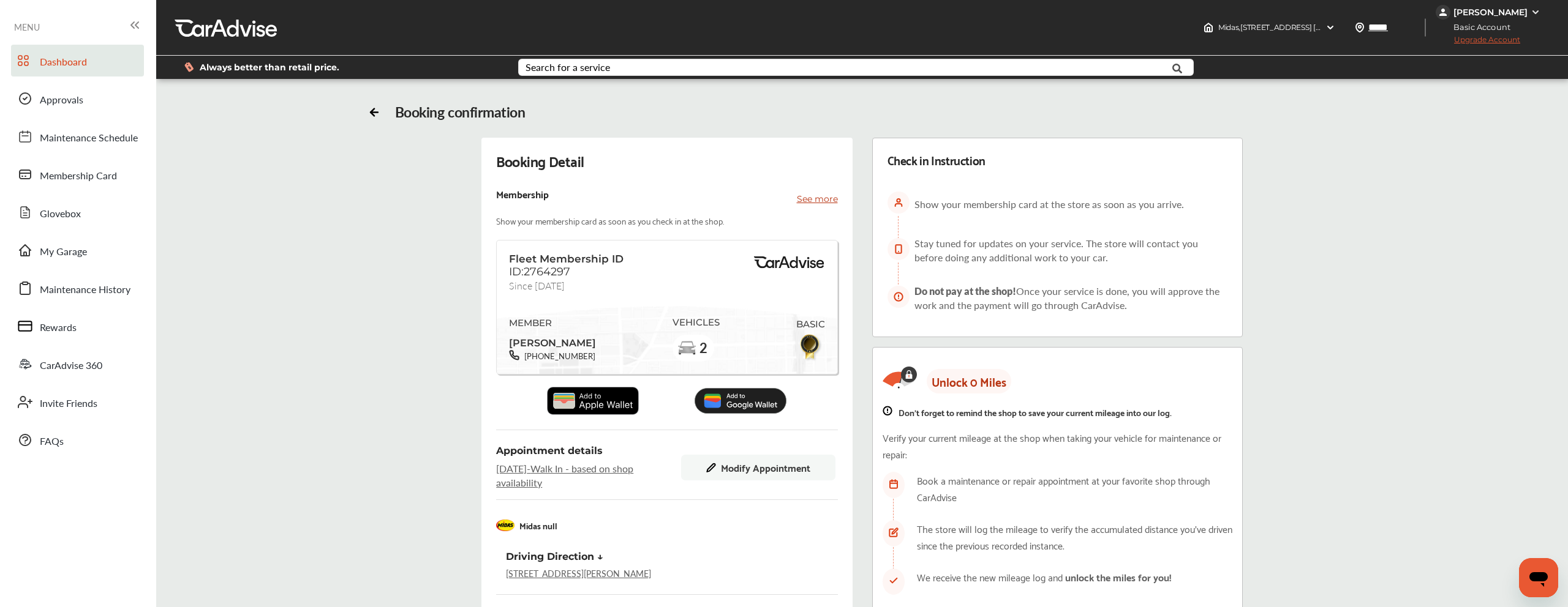
click at [112, 60] on link "Dashboard" at bounding box center [77, 61] width 133 height 32
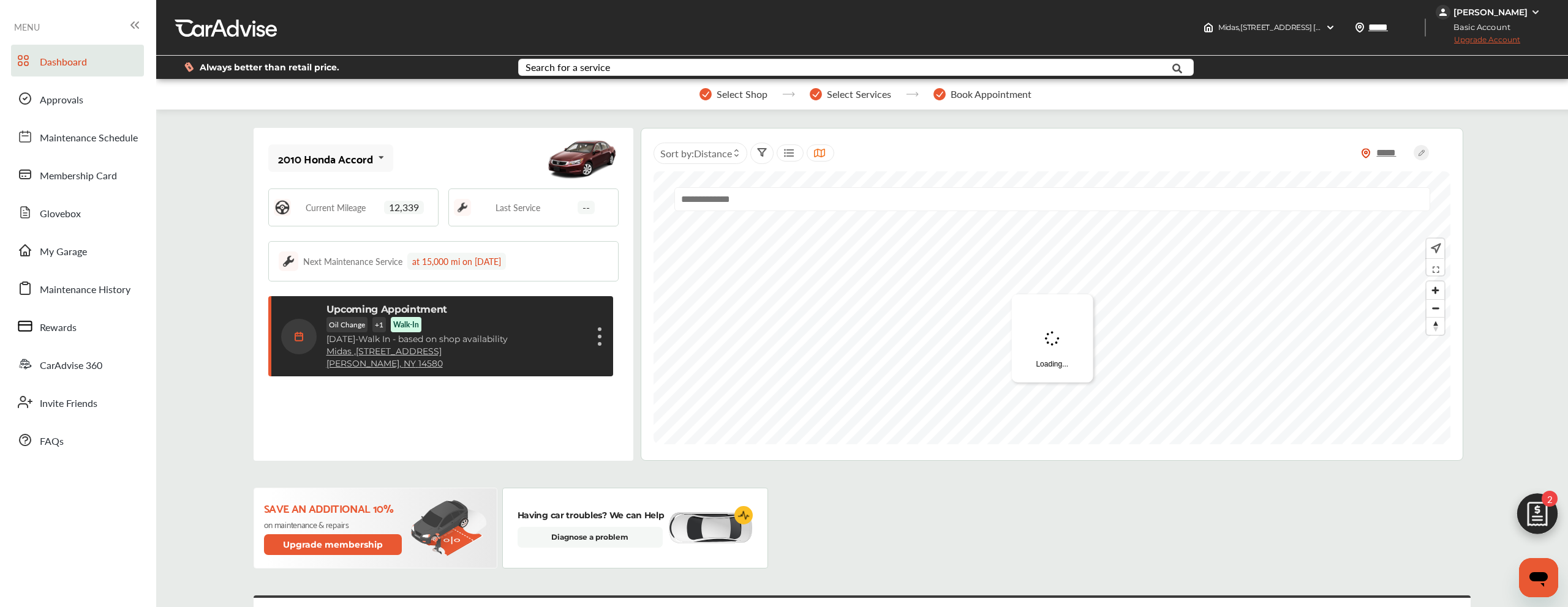
scroll to position [155, 0]
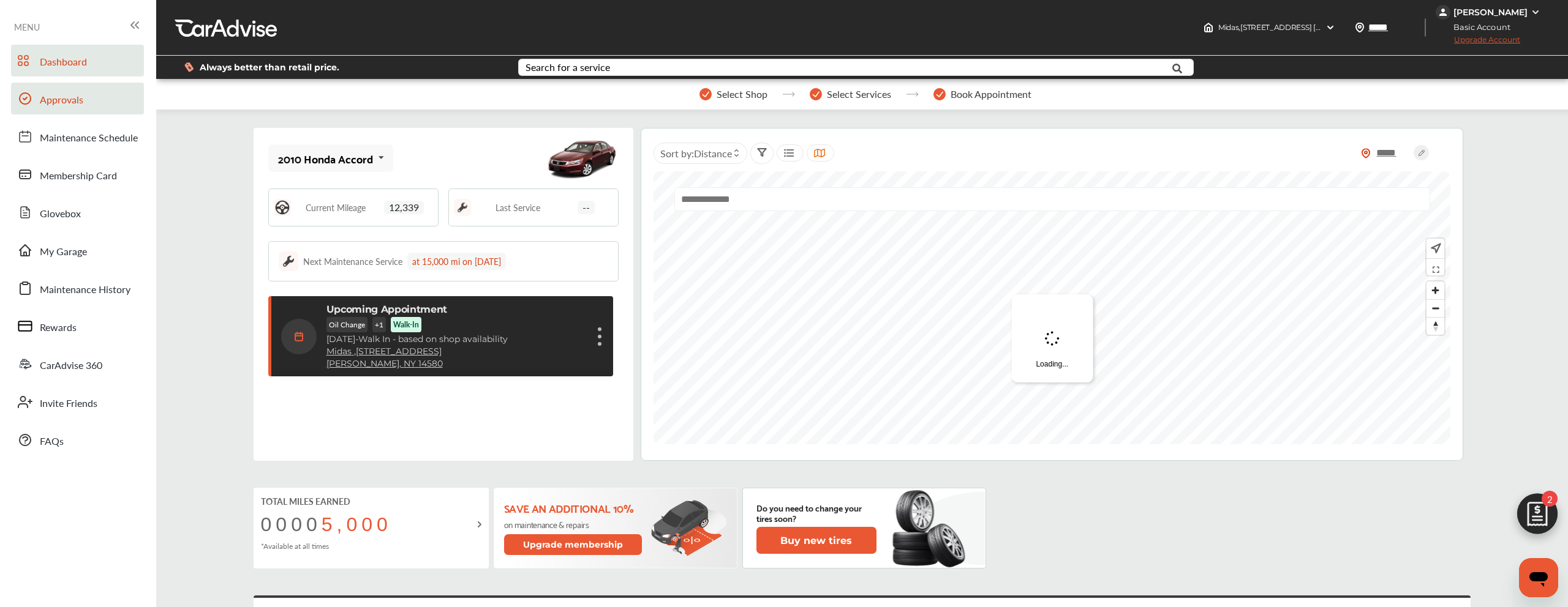
click at [111, 104] on link "Approvals" at bounding box center [77, 98] width 133 height 32
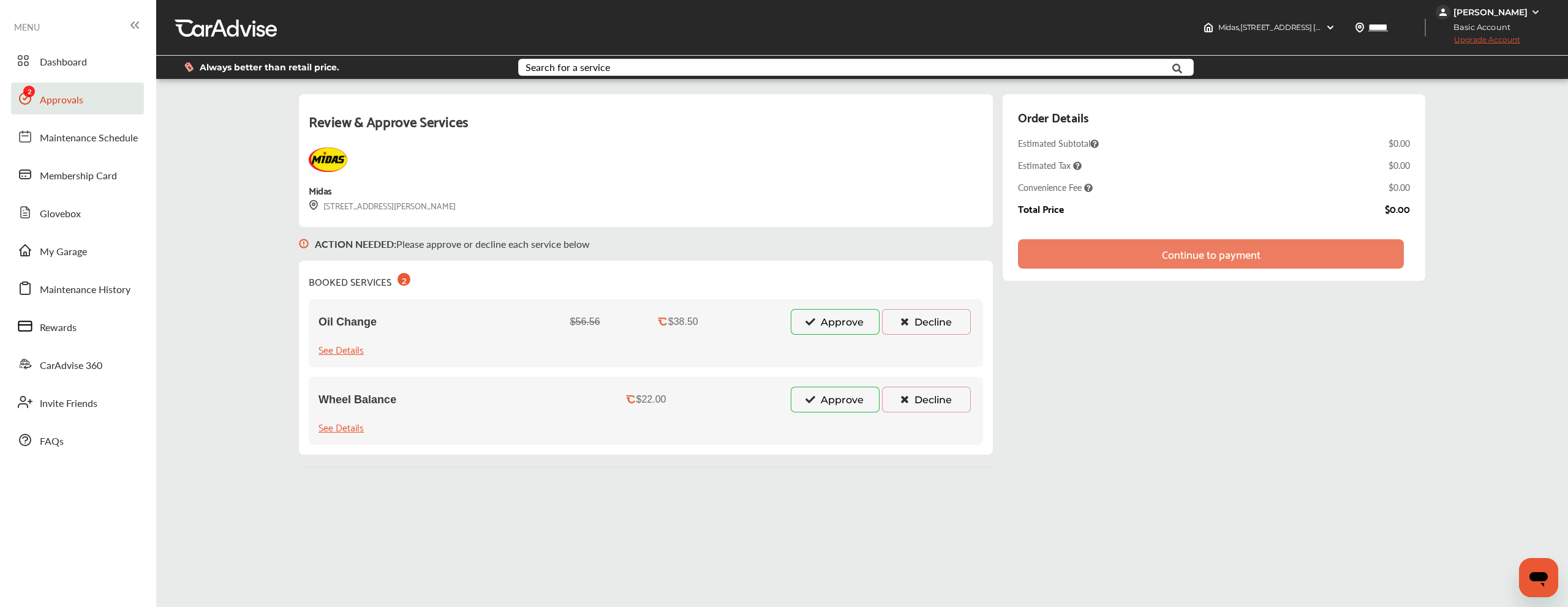
click at [824, 317] on button "Approve" at bounding box center [835, 322] width 89 height 26
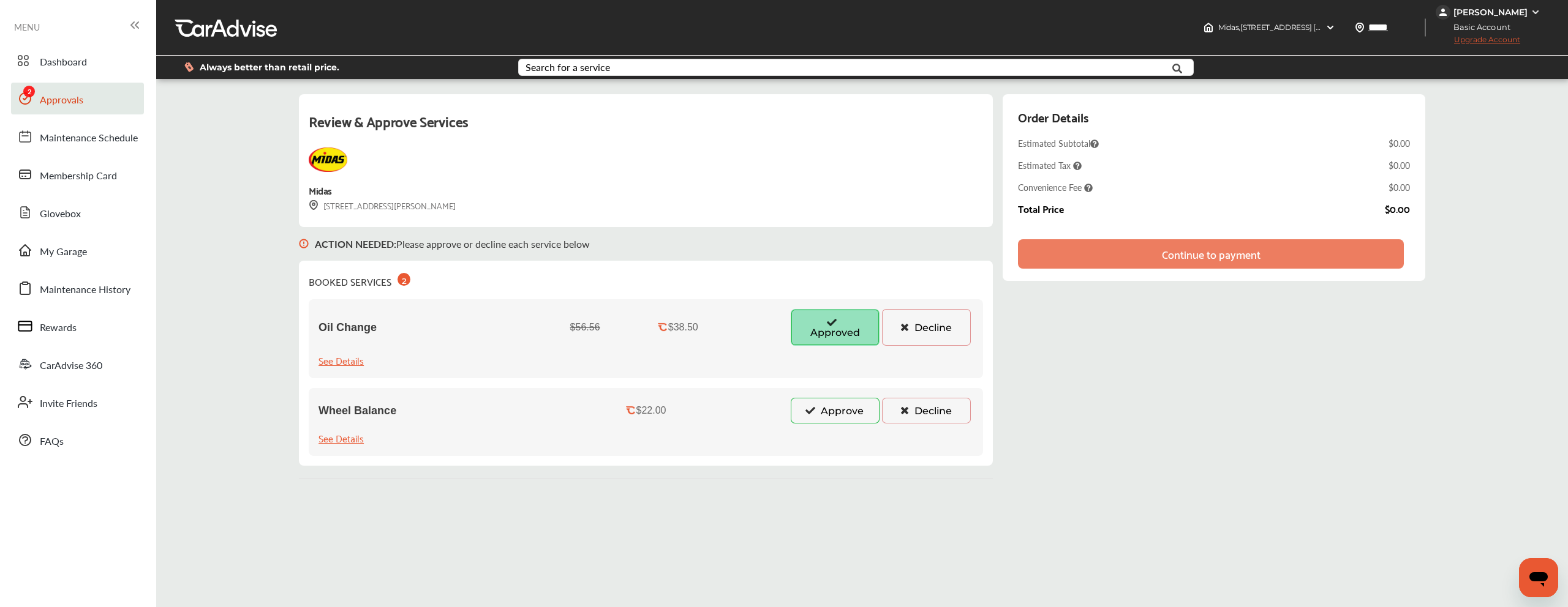
click at [826, 417] on button "Approve" at bounding box center [835, 410] width 89 height 26
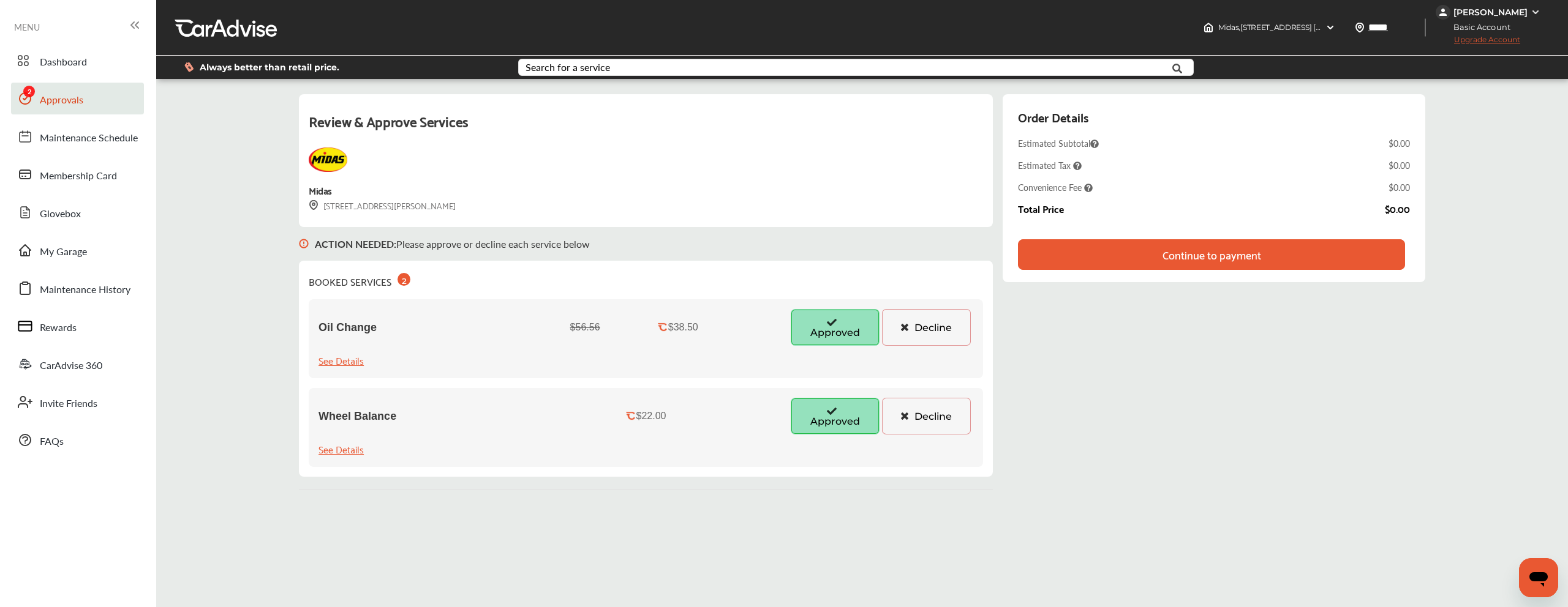
click at [1091, 245] on div "Review & Approve Services Midas 1942 Empire Blvd Webster, NY 14580 ACTION NEEDE…" at bounding box center [861, 292] width 1126 height 395
click at [1091, 252] on div "Continue to payment" at bounding box center [1212, 255] width 387 height 31
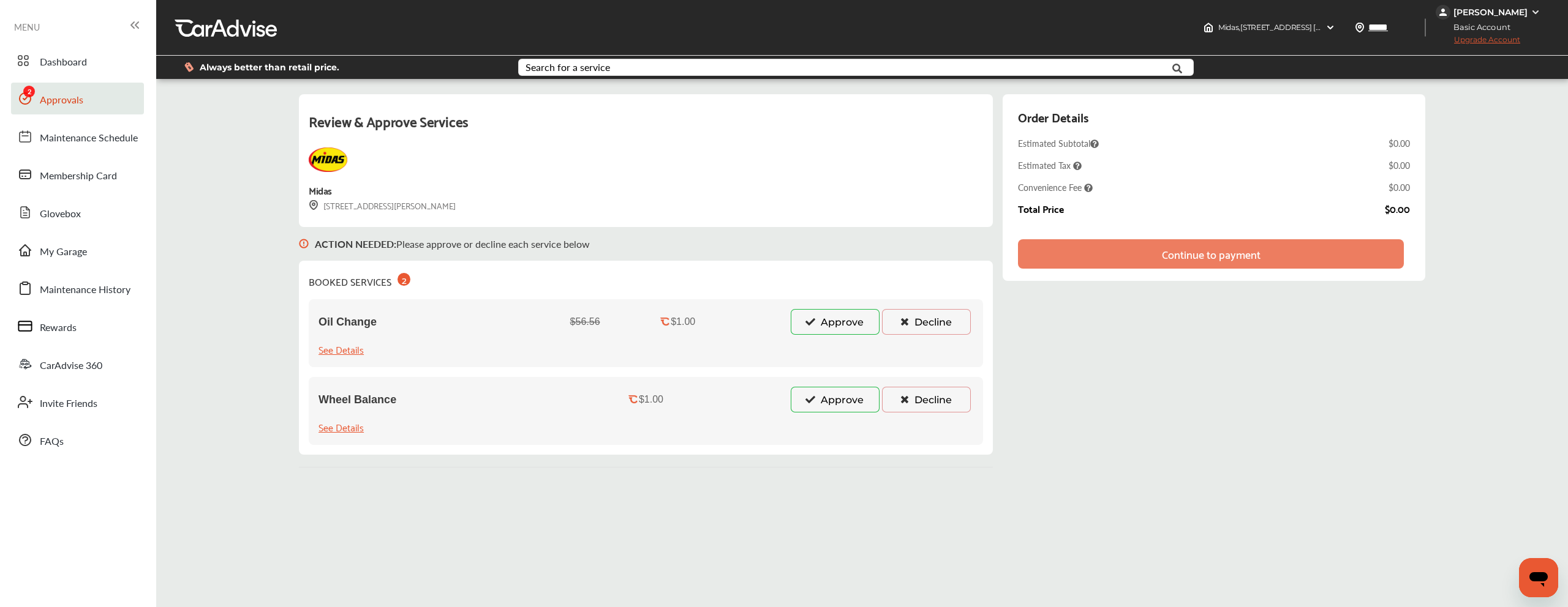
click at [828, 314] on button "Approve" at bounding box center [835, 322] width 89 height 26
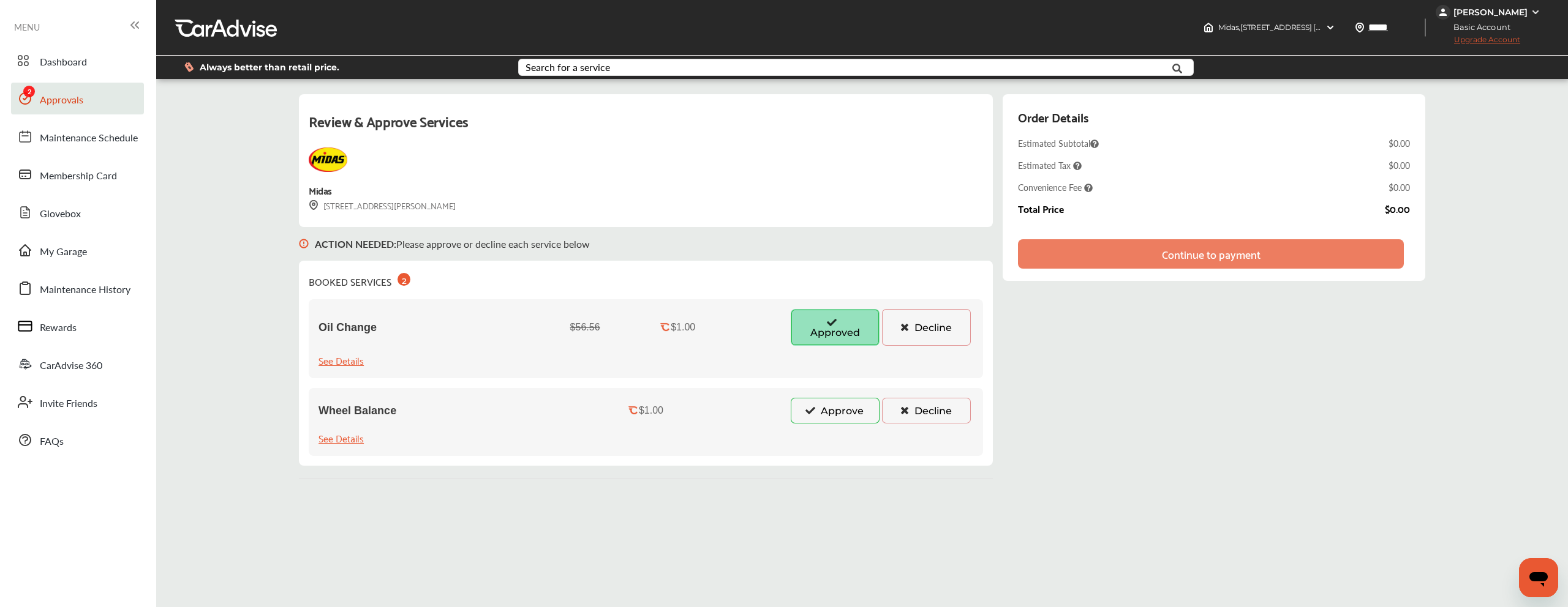
click at [831, 408] on button "Approve" at bounding box center [835, 410] width 89 height 26
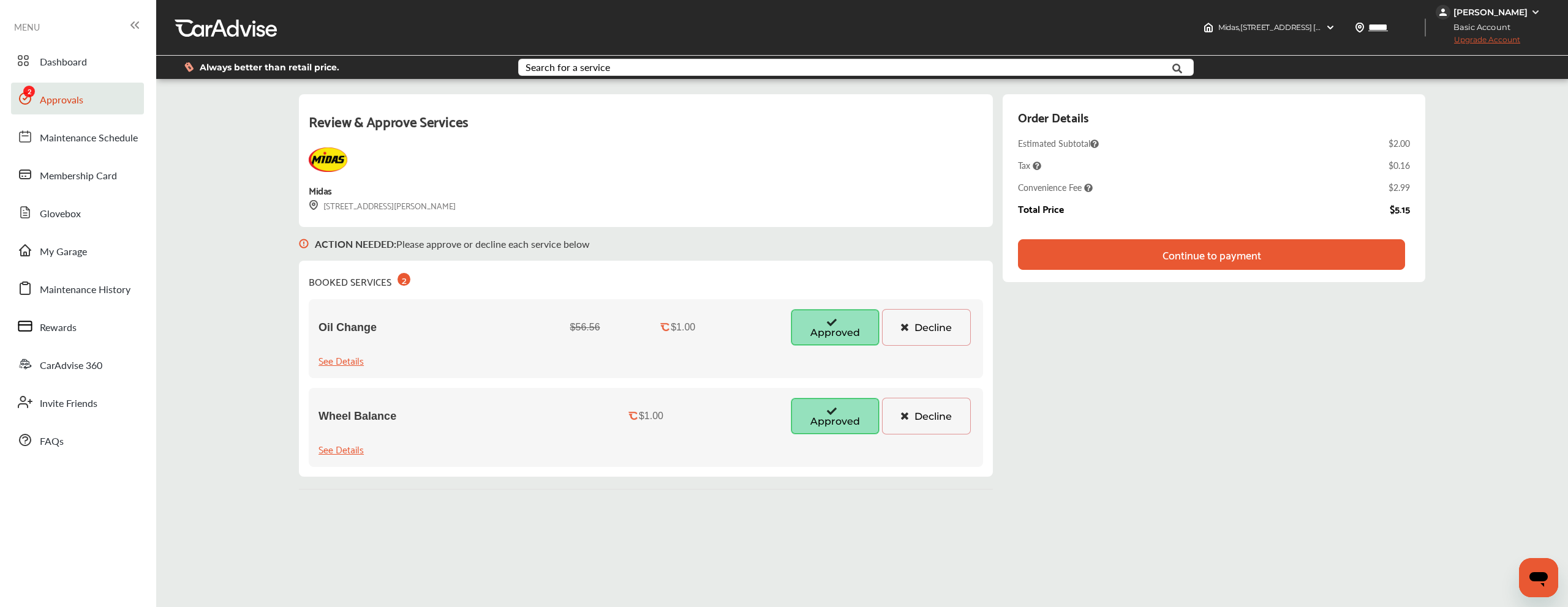
click at [1098, 260] on div "Continue to payment" at bounding box center [1212, 255] width 387 height 31
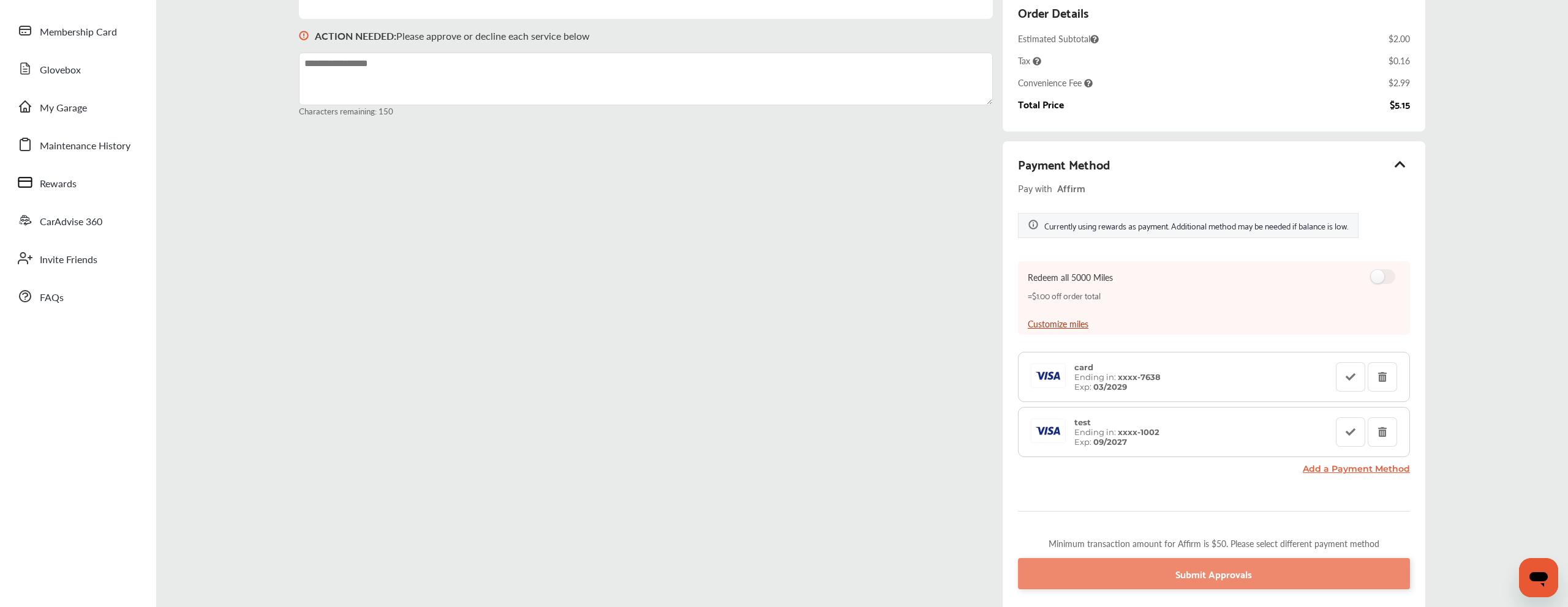
scroll to position [255, 0]
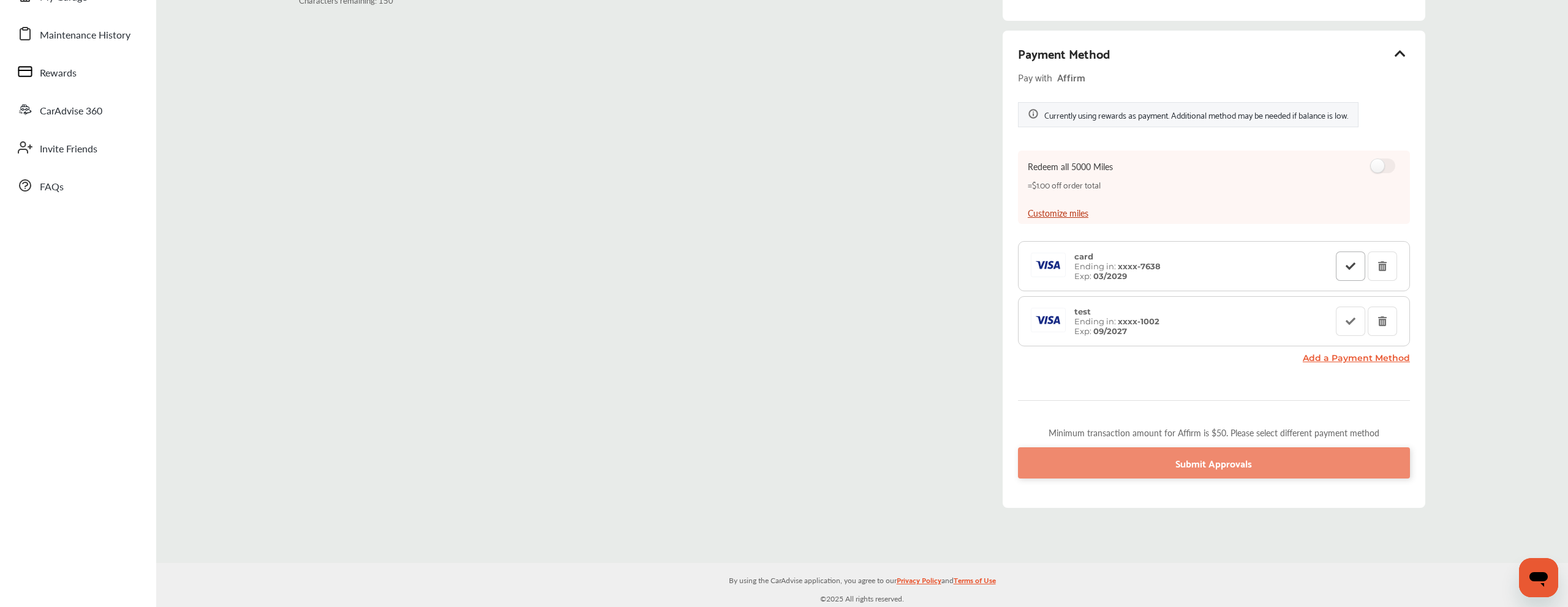
click at [1348, 271] on button at bounding box center [1350, 266] width 29 height 29
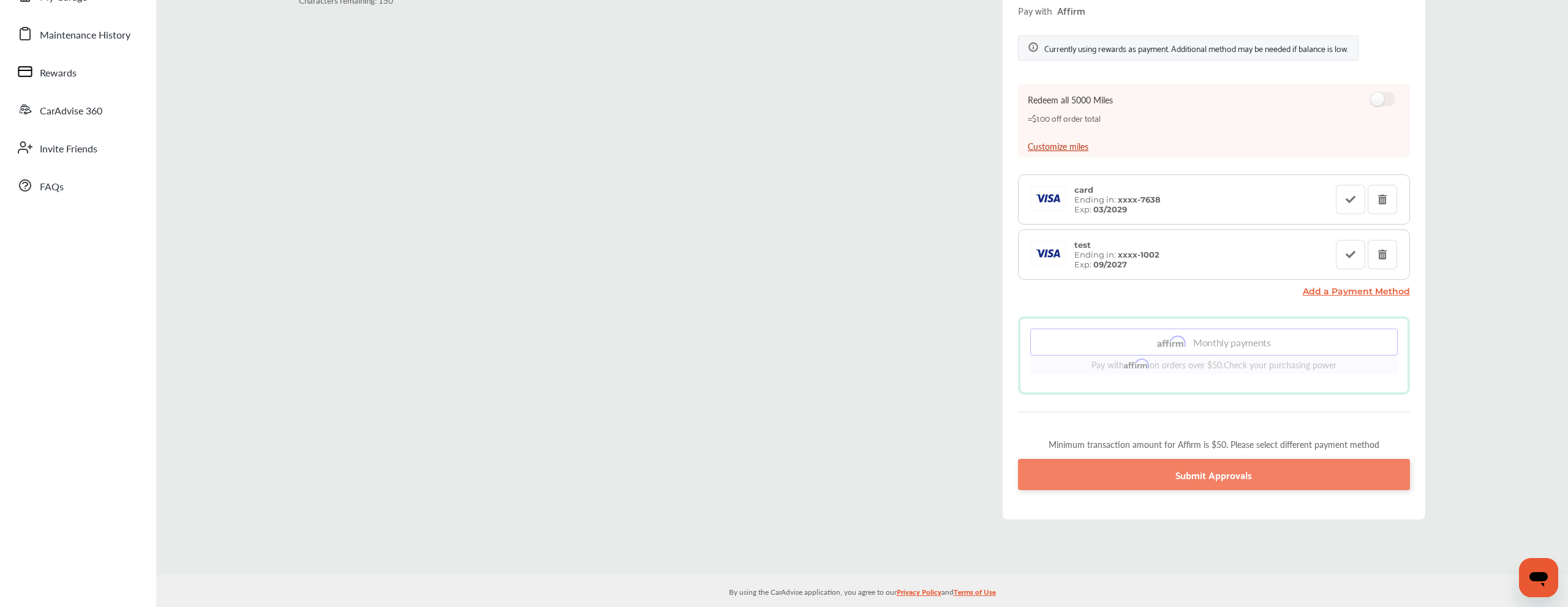
scroll to position [229, 0]
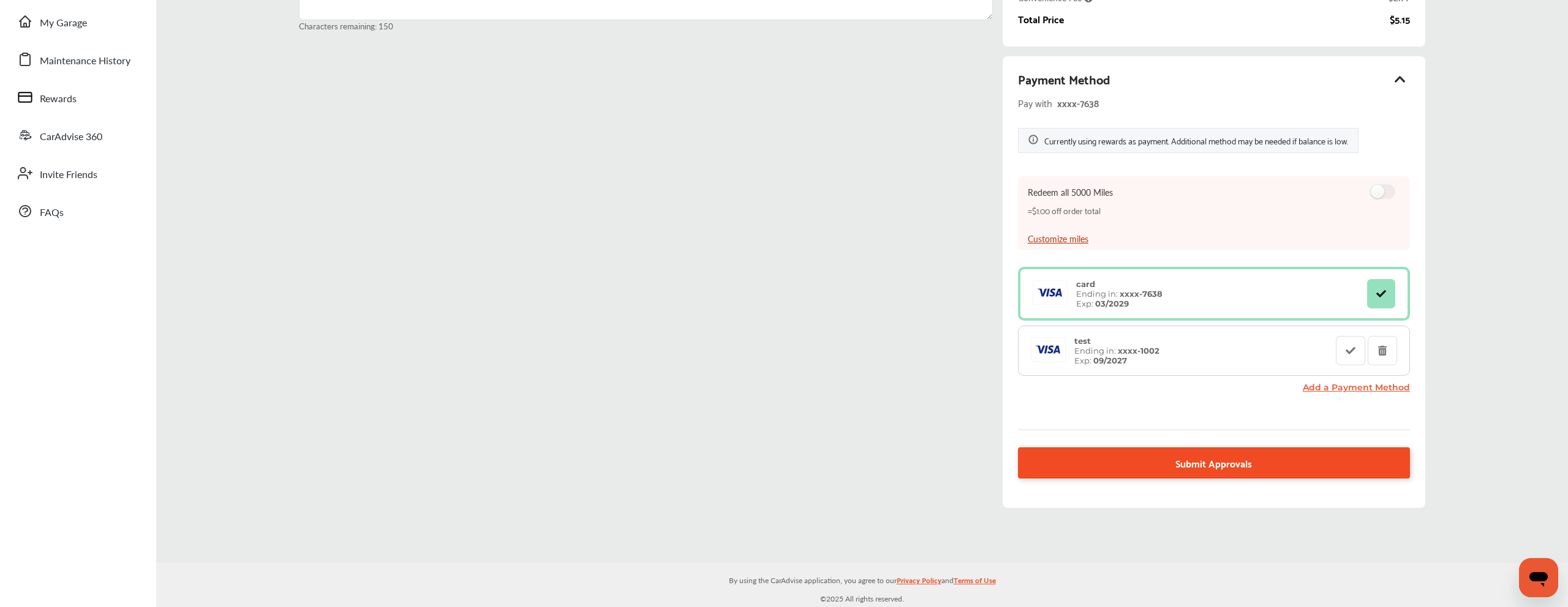
click at [1254, 474] on link "Submit Approvals" at bounding box center [1214, 463] width 392 height 31
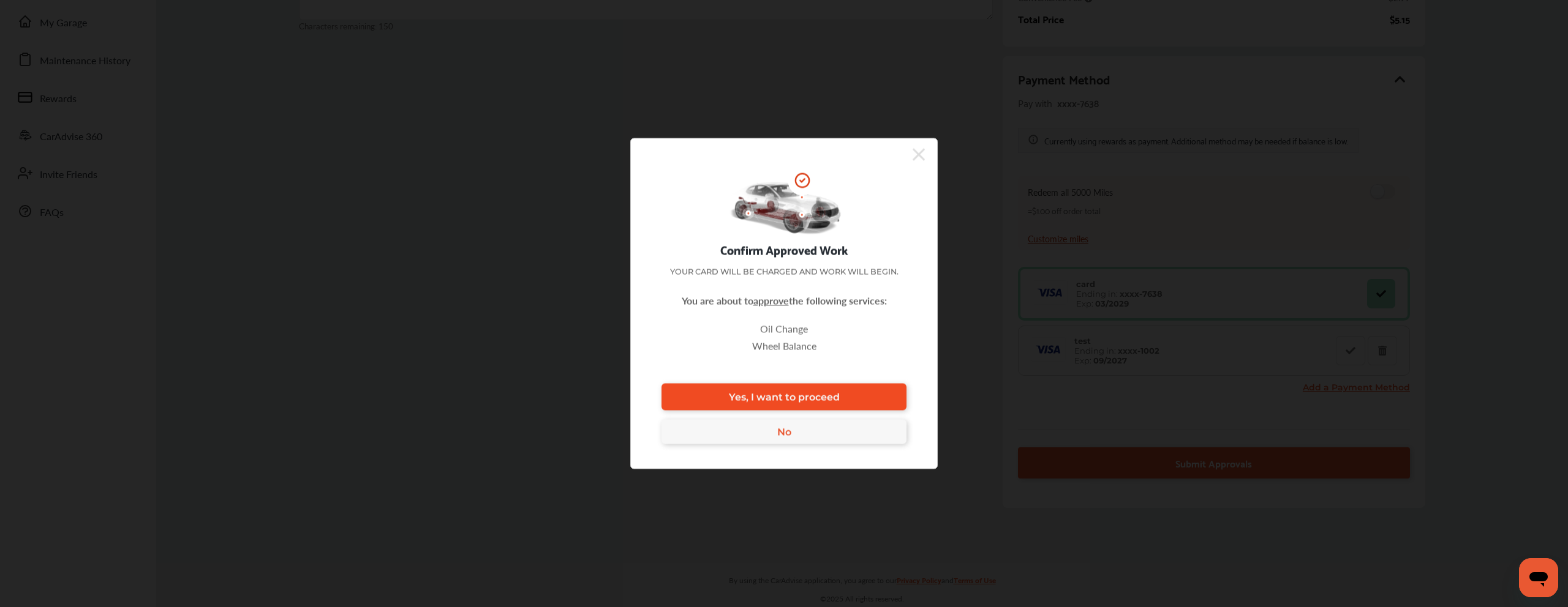
click at [839, 386] on link "Yes, I want to proceed" at bounding box center [784, 397] width 245 height 27
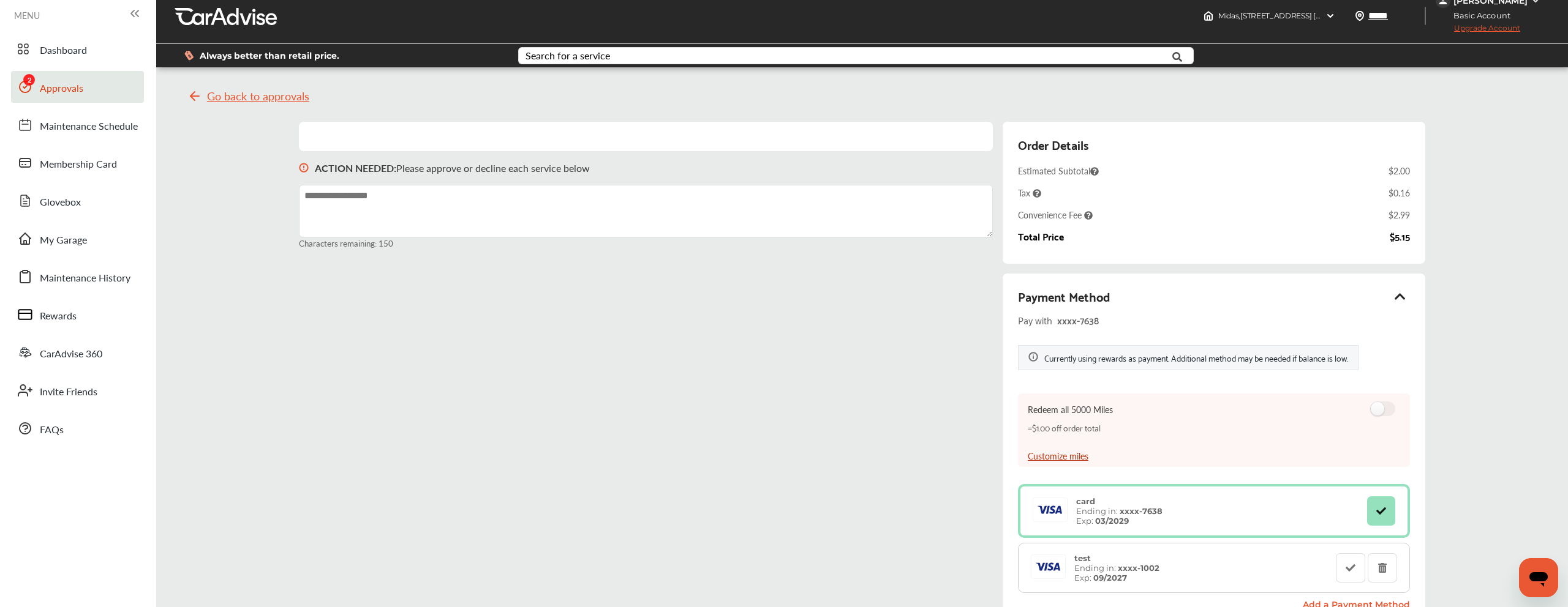
scroll to position [0, 0]
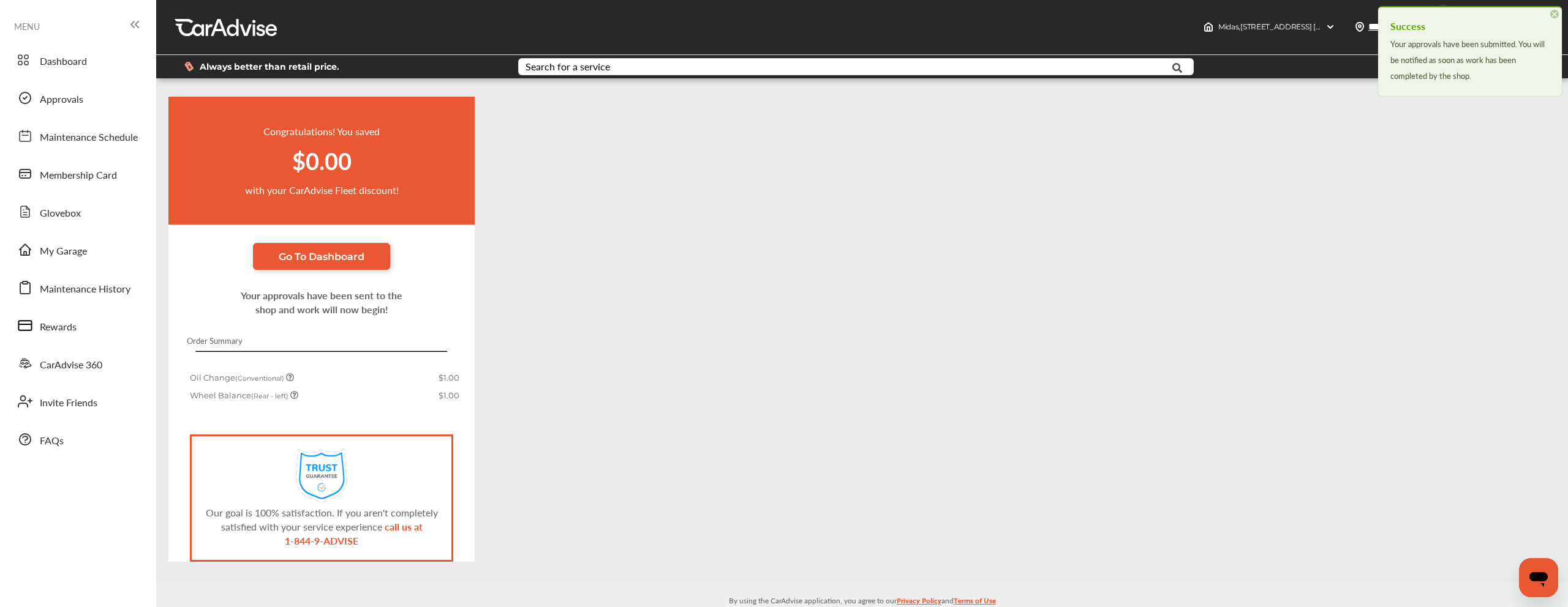
scroll to position [21, 0]
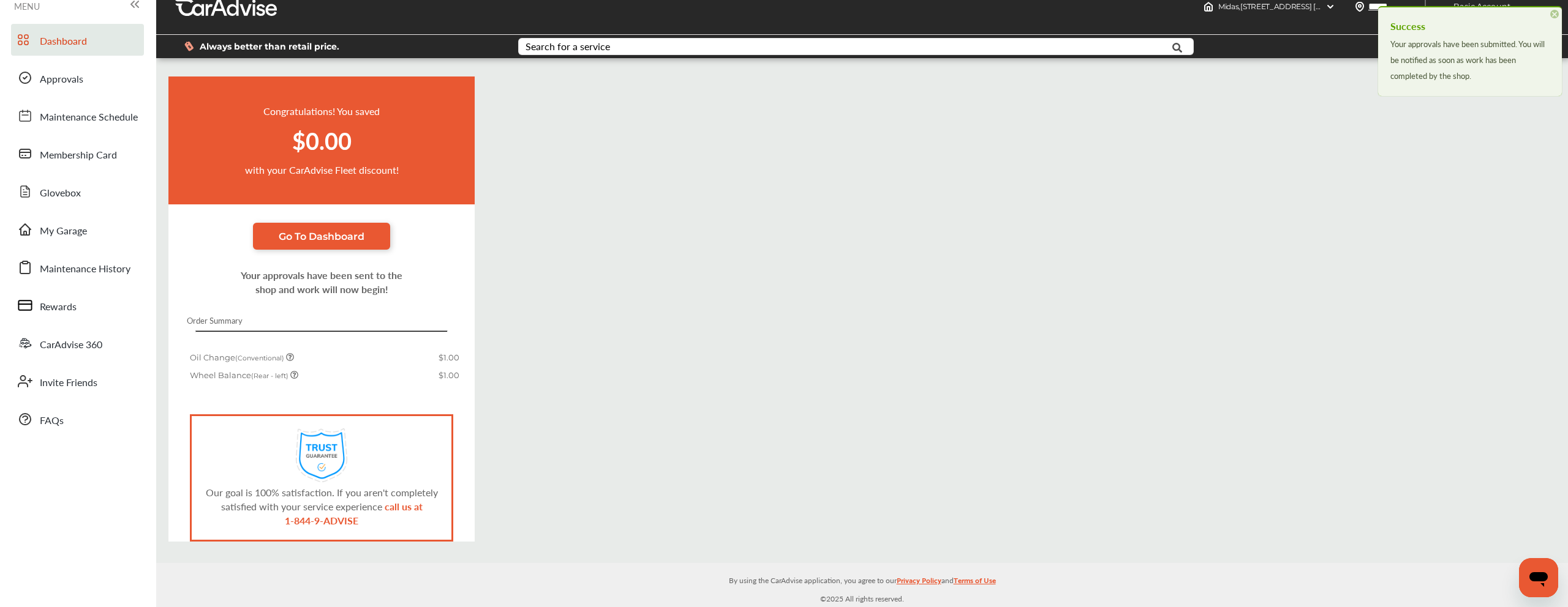
click at [104, 45] on link "Dashboard" at bounding box center [77, 40] width 133 height 32
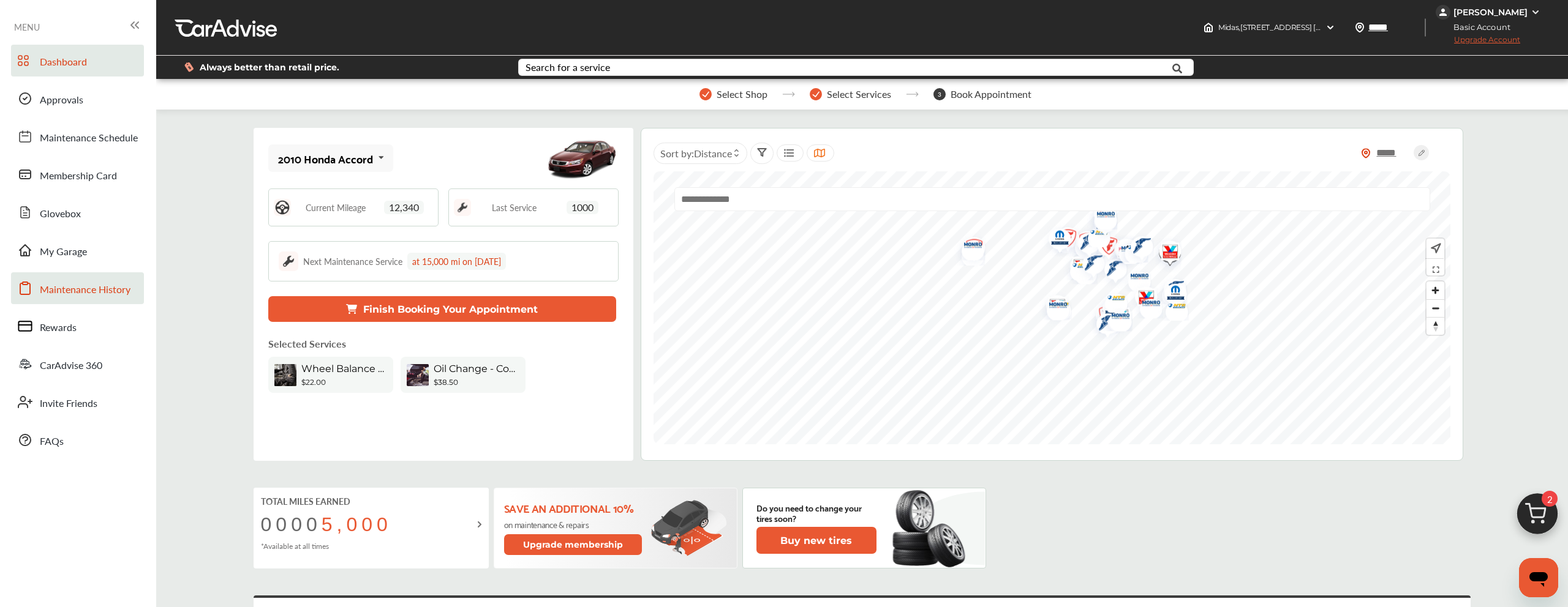
click at [88, 297] on span "Maintenance History" at bounding box center [85, 290] width 91 height 16
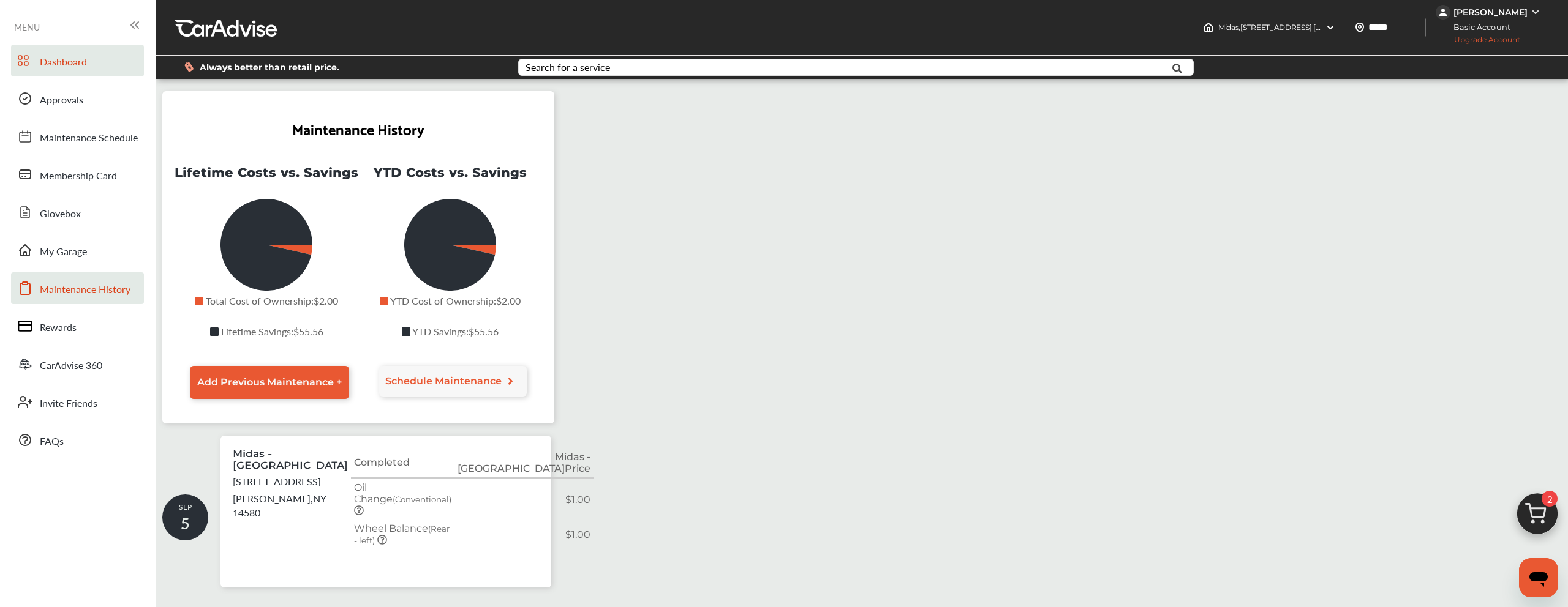
click at [92, 55] on link "Dashboard" at bounding box center [77, 61] width 133 height 32
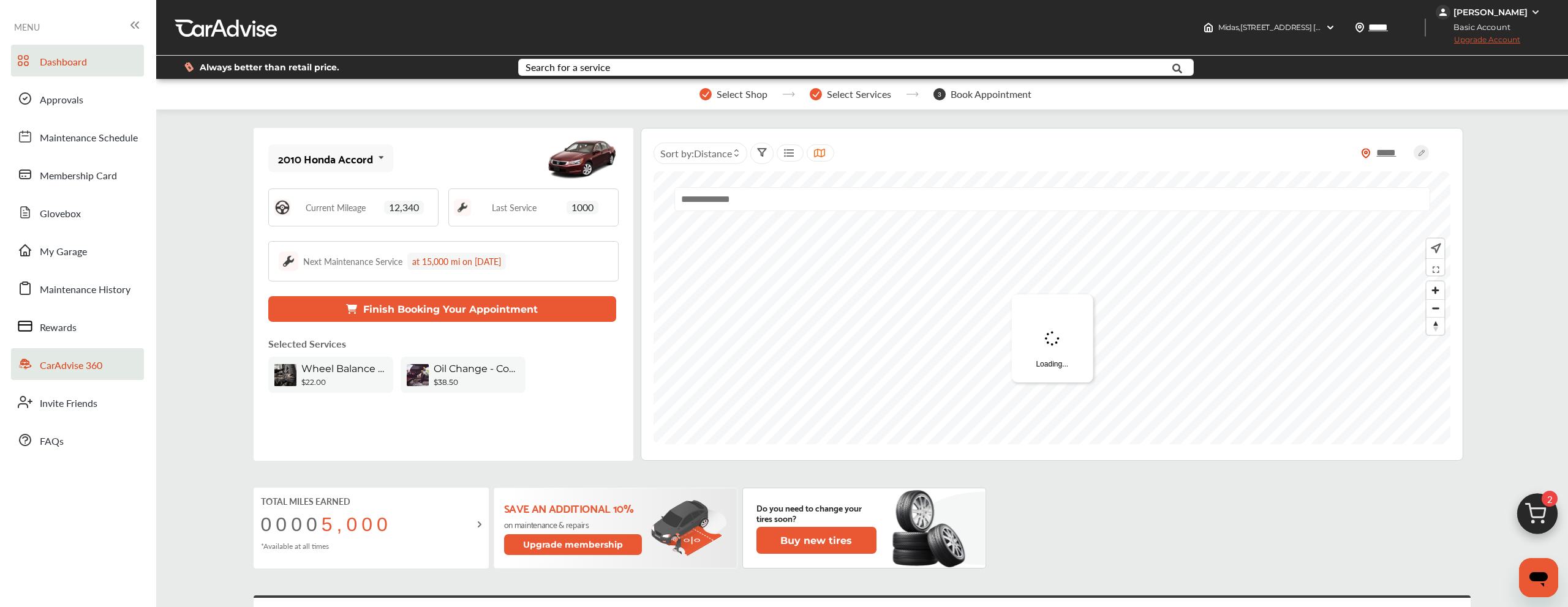
click at [122, 357] on link "CarAdvise 360" at bounding box center [77, 364] width 133 height 32
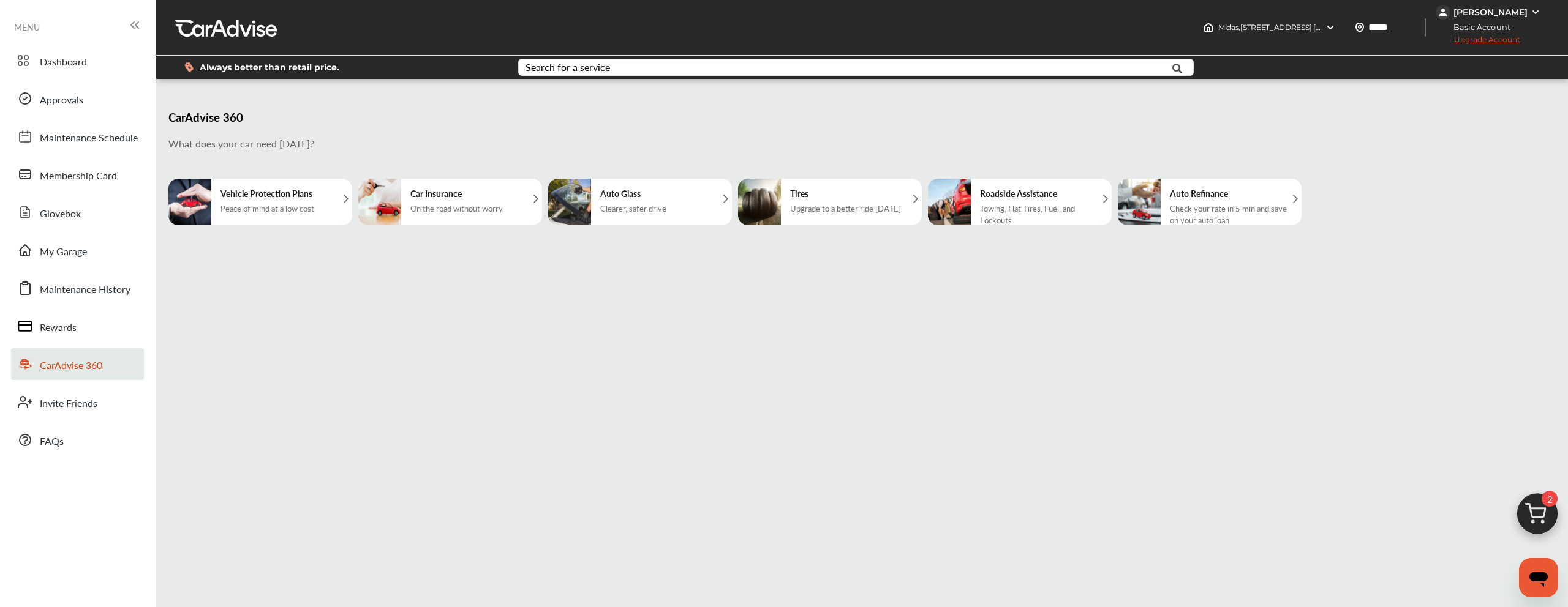
click at [782, 198] on div "Tires Upgrade to a better ride [DATE]" at bounding box center [830, 202] width 184 height 47
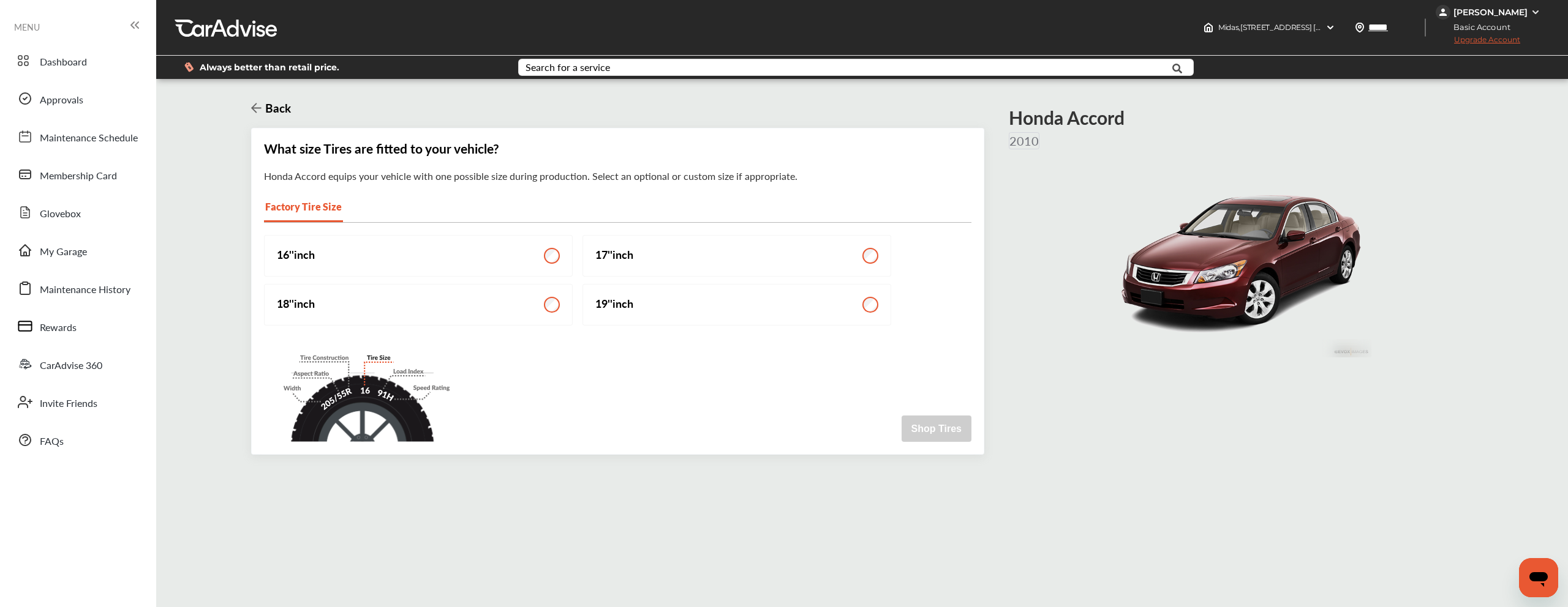
click at [706, 258] on label "17 '' inch" at bounding box center [737, 255] width 309 height 42
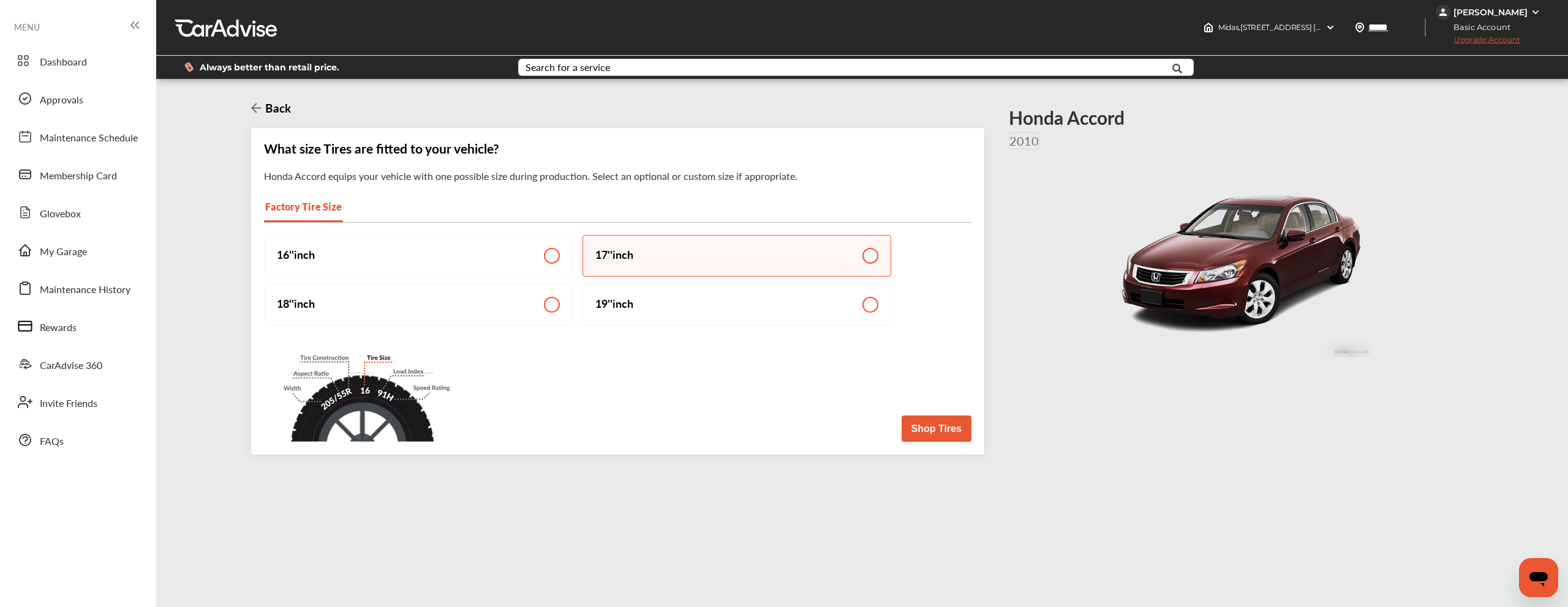
click at [954, 430] on button "Shop Tires" at bounding box center [937, 429] width 70 height 26
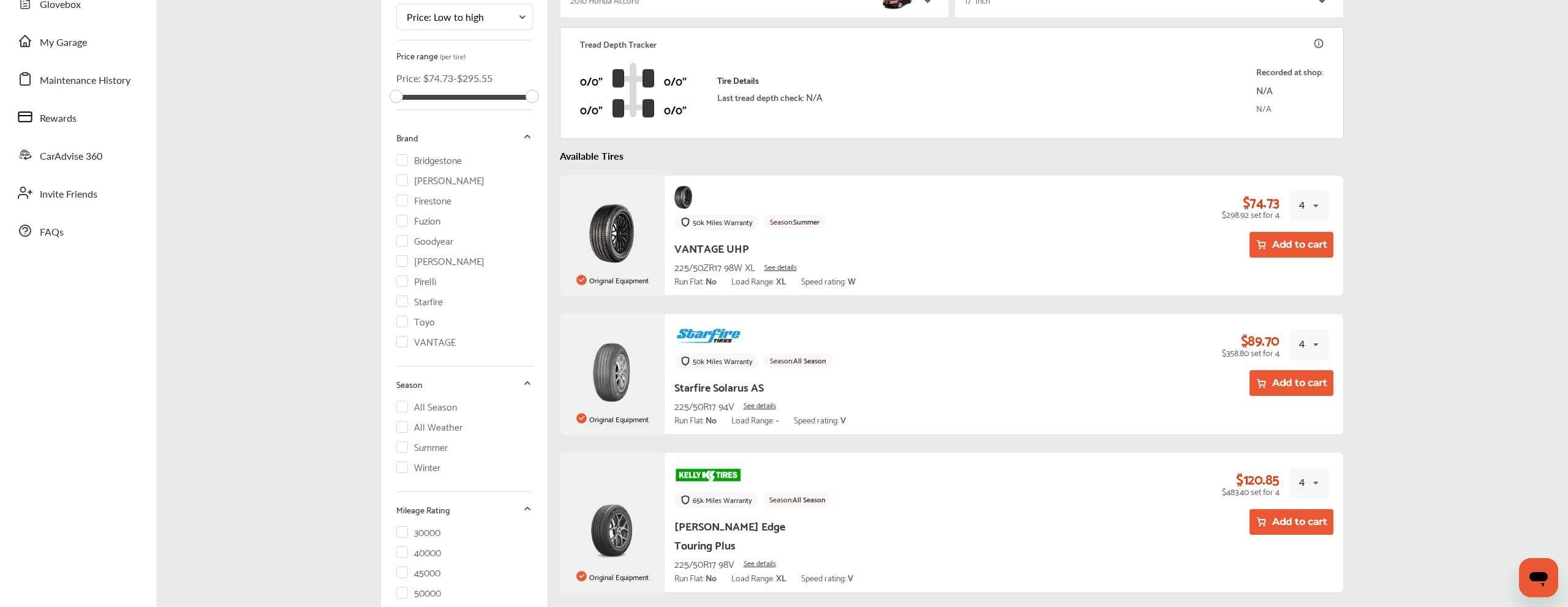
scroll to position [231, 0]
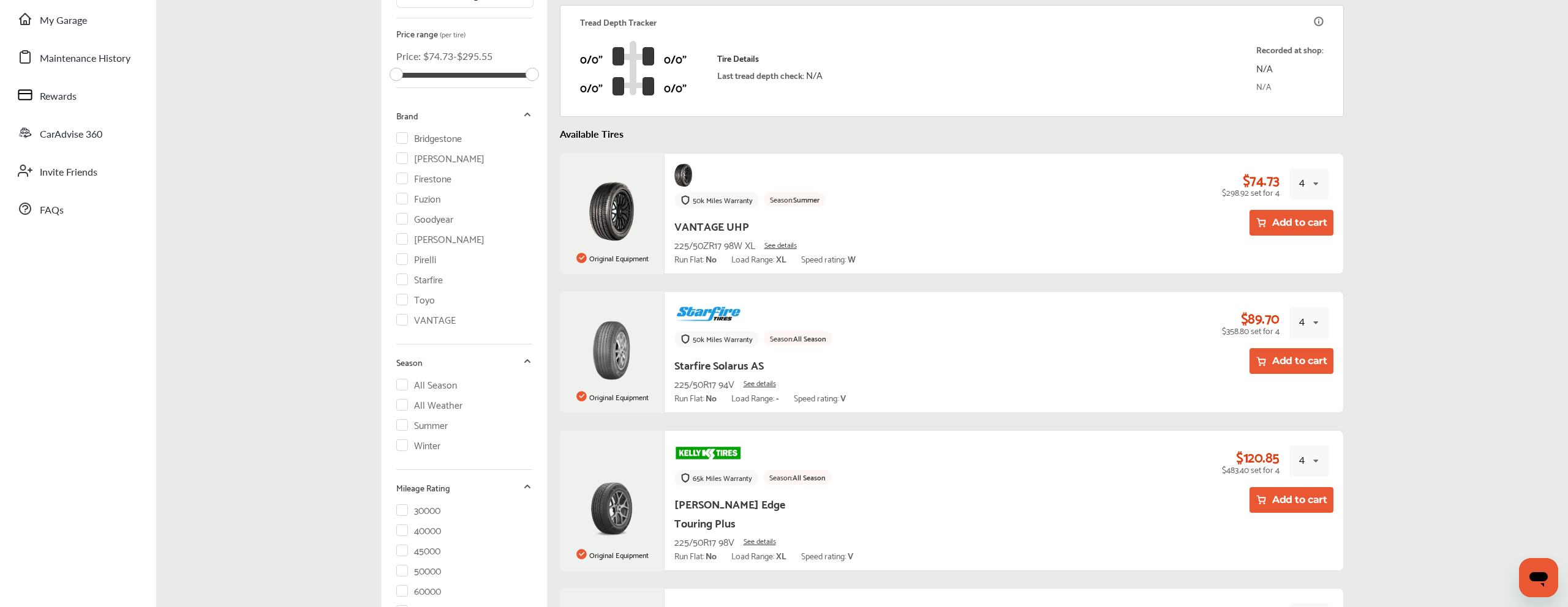
click at [1302, 231] on button "Add to cart" at bounding box center [1291, 223] width 84 height 26
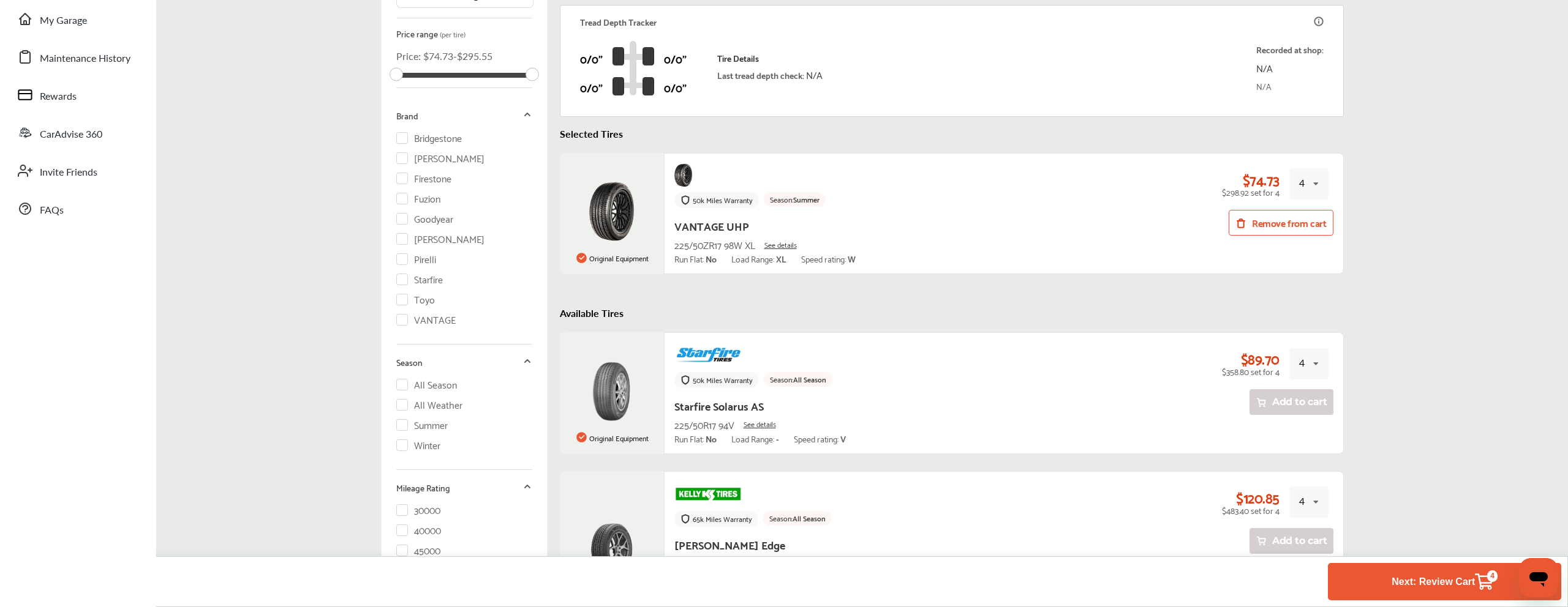
click at [1459, 571] on button "Next: Review Cart 4" at bounding box center [1444, 581] width 113 height 23
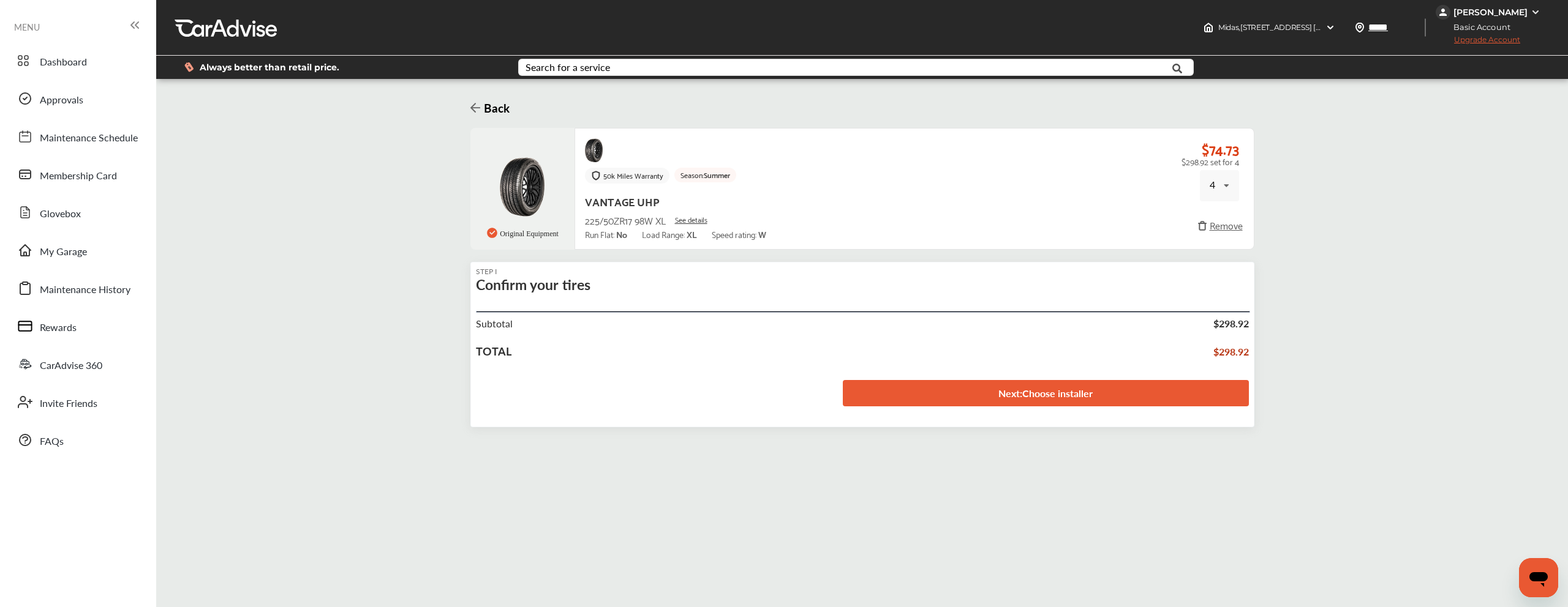
click at [1133, 382] on link "Next : Choose installer" at bounding box center [1046, 393] width 406 height 26
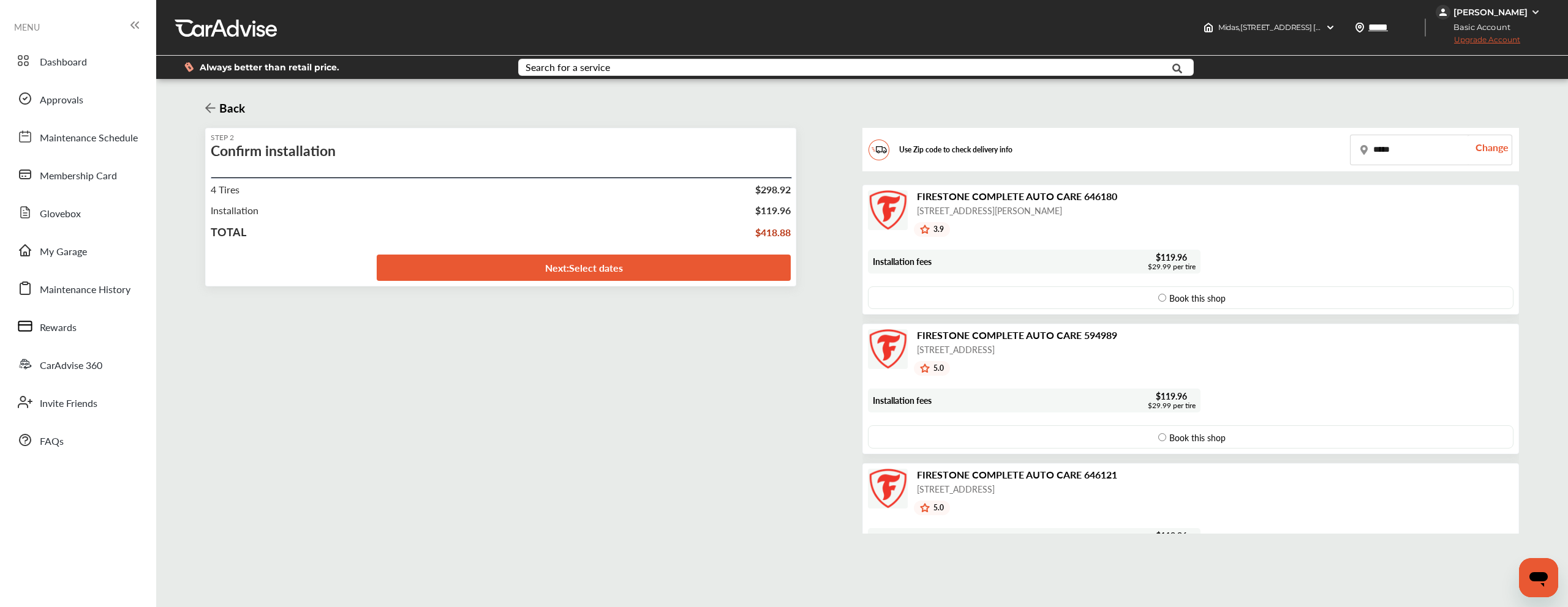
click at [740, 255] on link "Next : Select dates" at bounding box center [583, 268] width 414 height 26
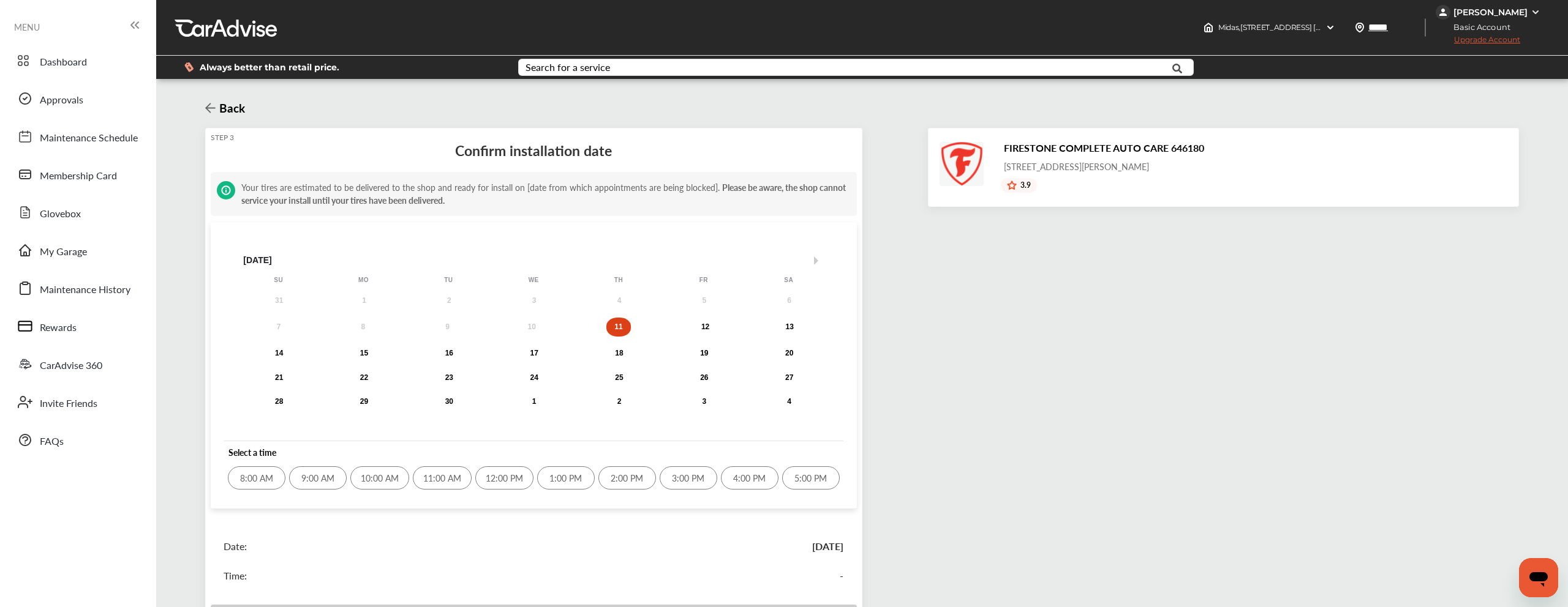
click at [697, 466] on div "3:00 PM" at bounding box center [688, 478] width 58 height 23
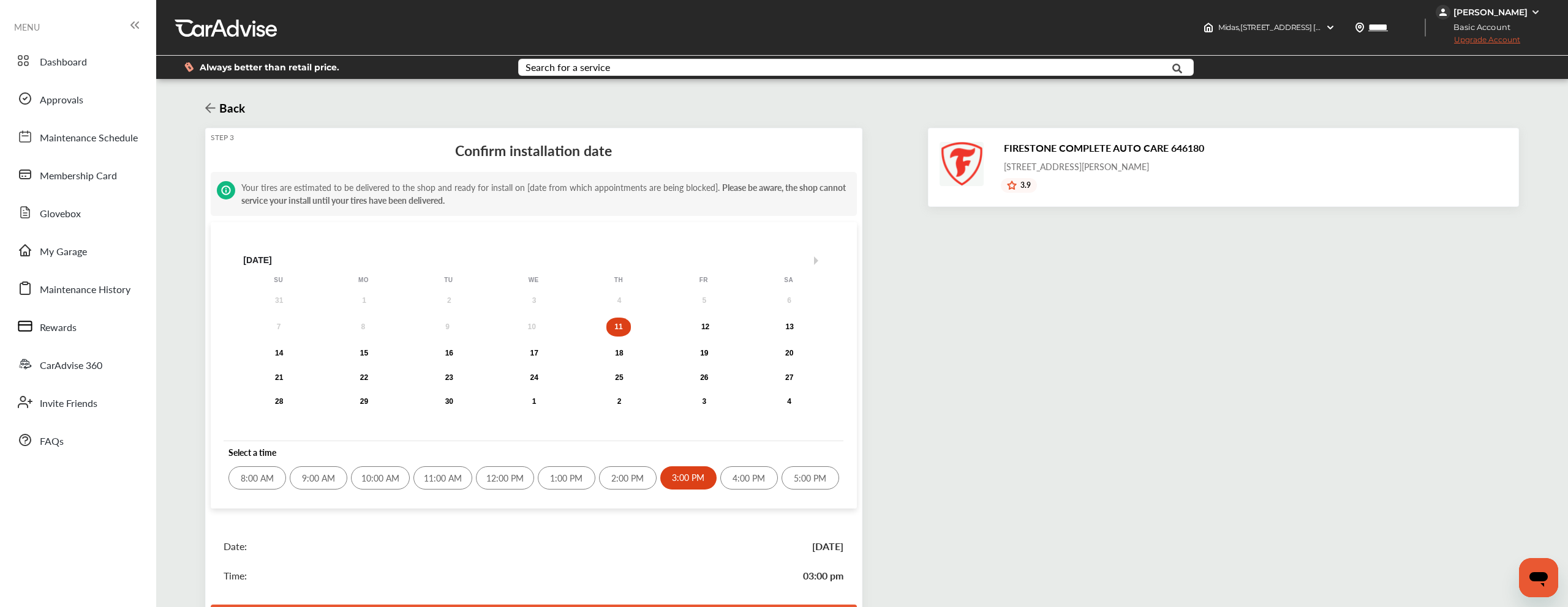
scroll to position [120, 0]
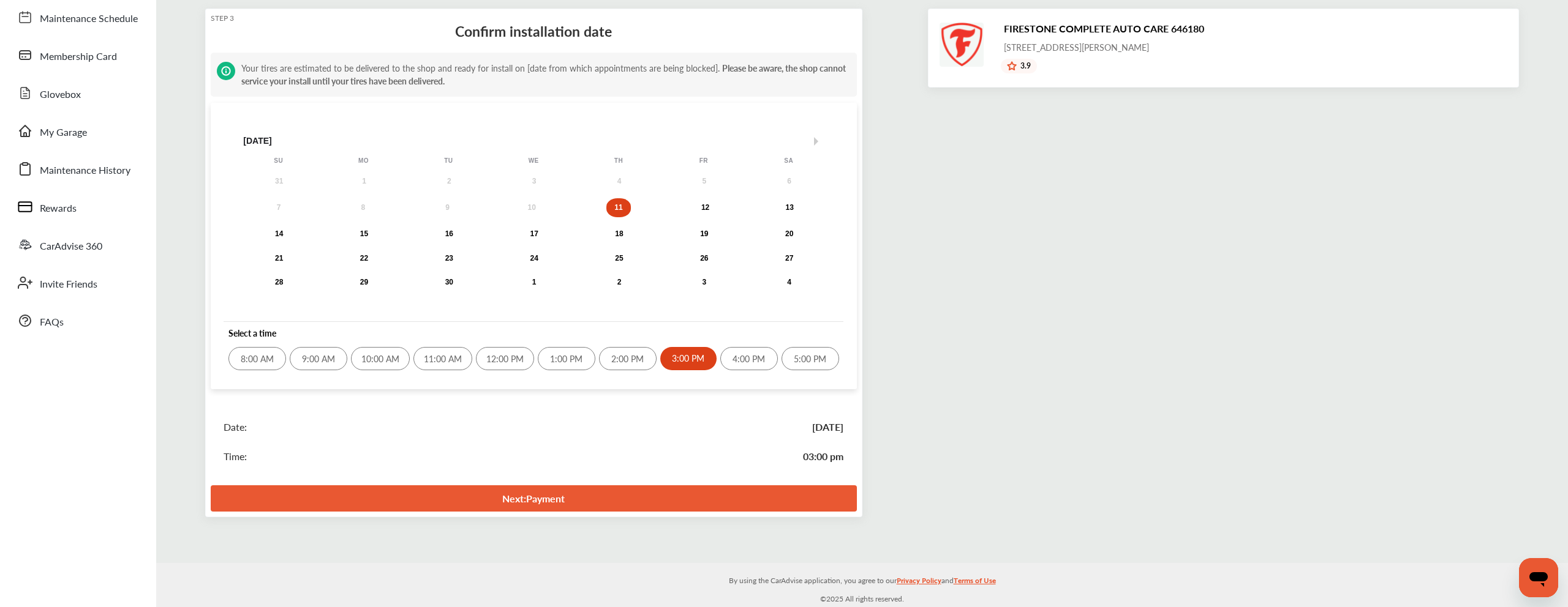
click at [688, 496] on link "Next : Payment" at bounding box center [534, 498] width 646 height 26
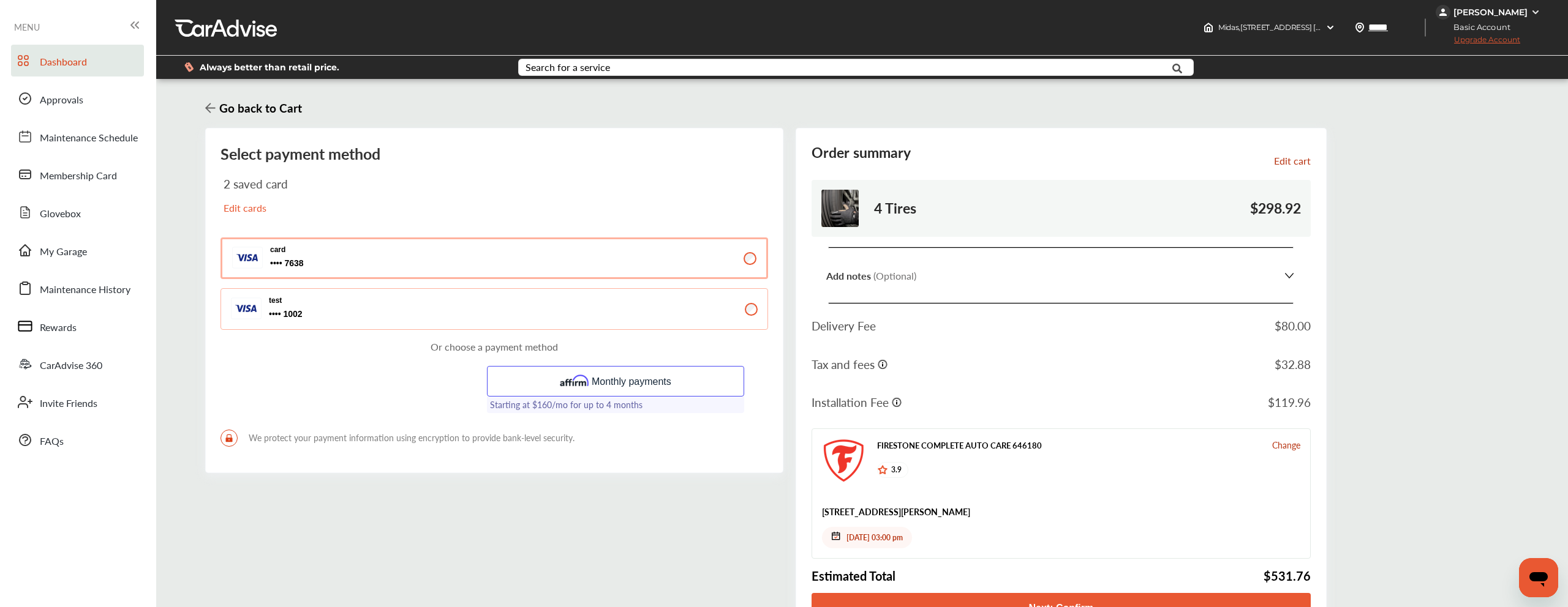
click at [101, 45] on link "Dashboard" at bounding box center [77, 61] width 133 height 32
